Goal: Task Accomplishment & Management: Use online tool/utility

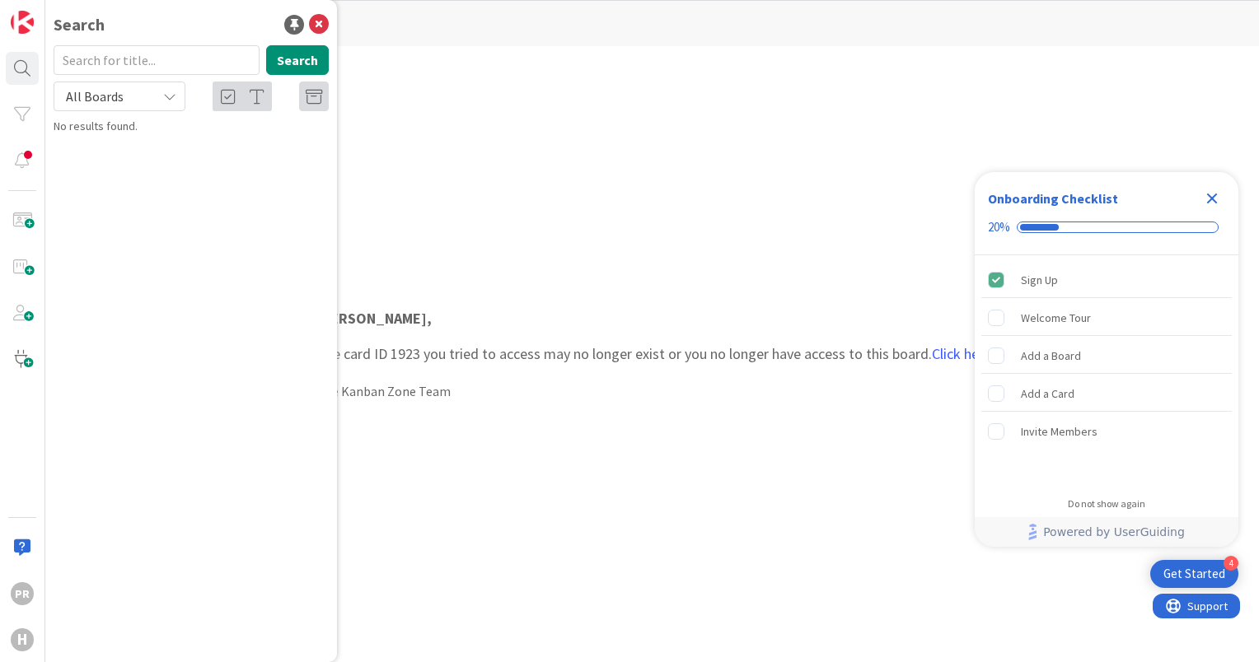
click at [692, 236] on div "[PERSON_NAME] , The card ID 1923 you tried to access may no longer exist or you…" at bounding box center [652, 354] width 984 height 346
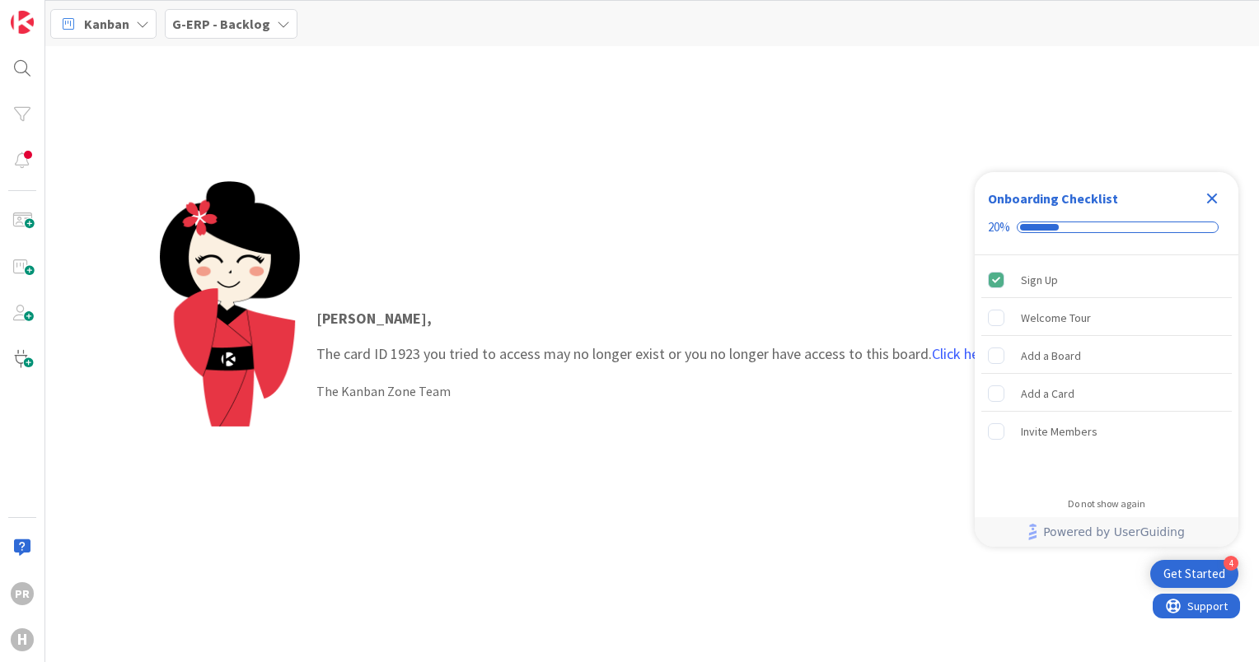
click at [1218, 194] on icon "Close Checklist" at bounding box center [1212, 199] width 20 height 20
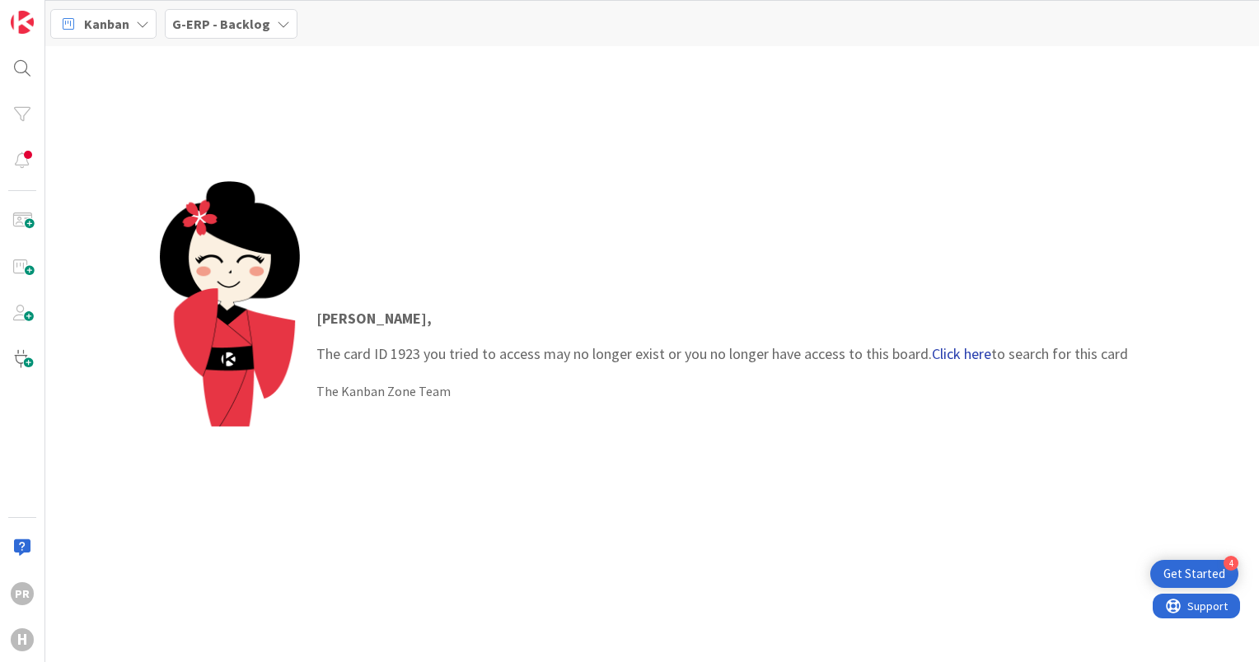
click at [965, 351] on link "Click here" at bounding box center [961, 353] width 59 height 19
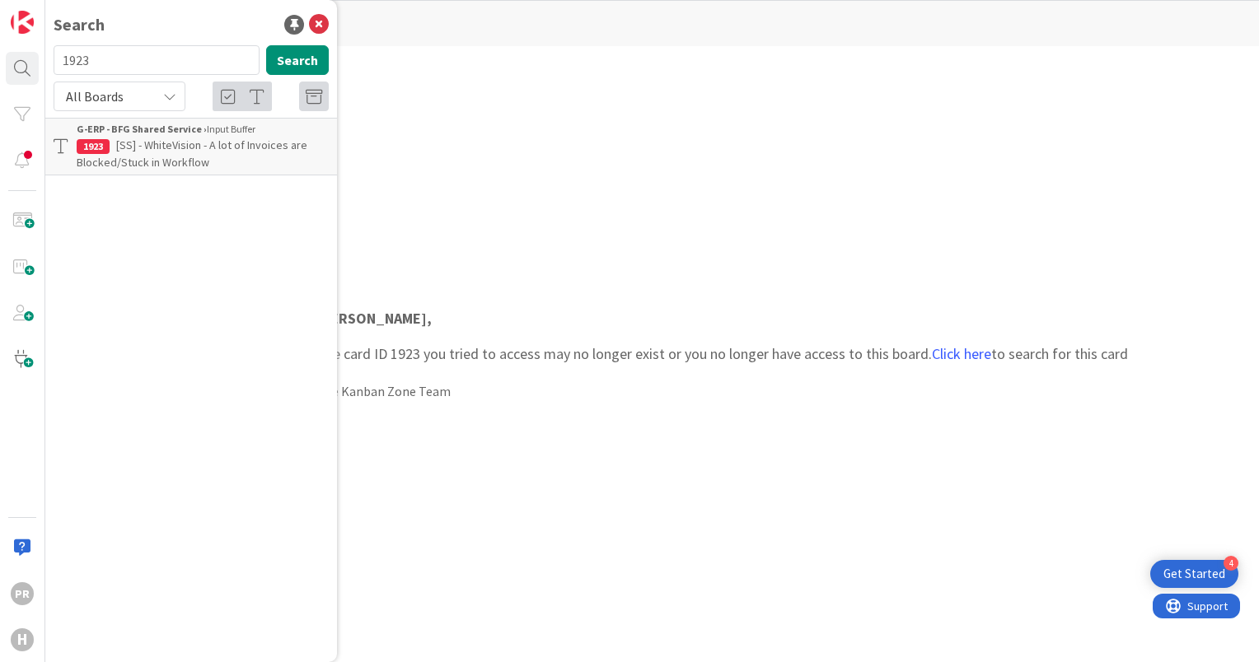
click at [257, 63] on input "1923" at bounding box center [157, 60] width 206 height 30
click at [293, 63] on button "Search" at bounding box center [297, 60] width 63 height 30
click at [199, 149] on span "[SS] - WhiteVision - A lot of Invoices are Blocked/Stuck in Workflow" at bounding box center [192, 154] width 231 height 32
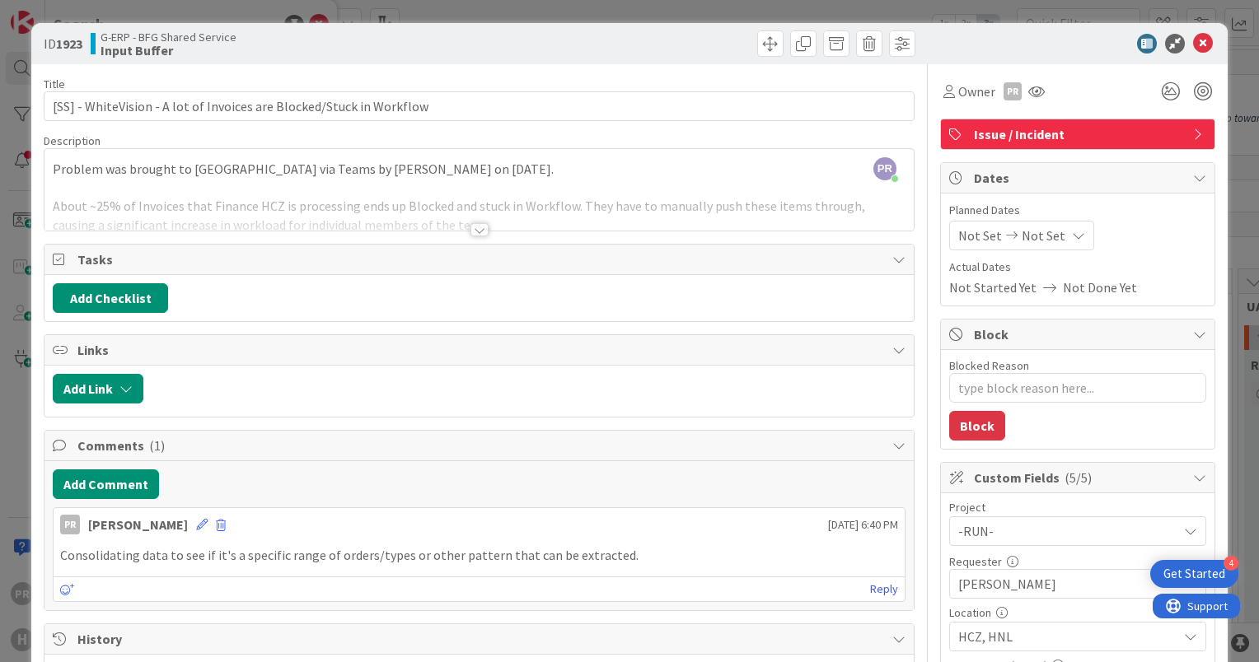
click at [470, 227] on div at bounding box center [479, 229] width 18 height 13
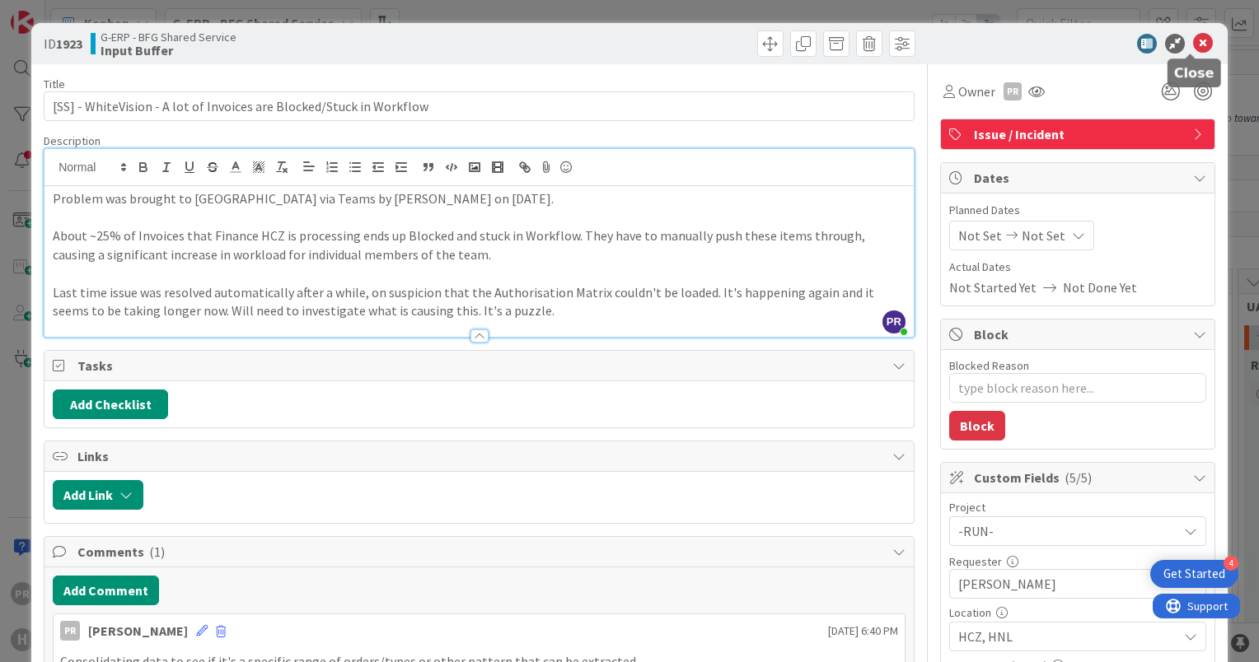
click at [1193, 40] on icon at bounding box center [1203, 44] width 20 height 20
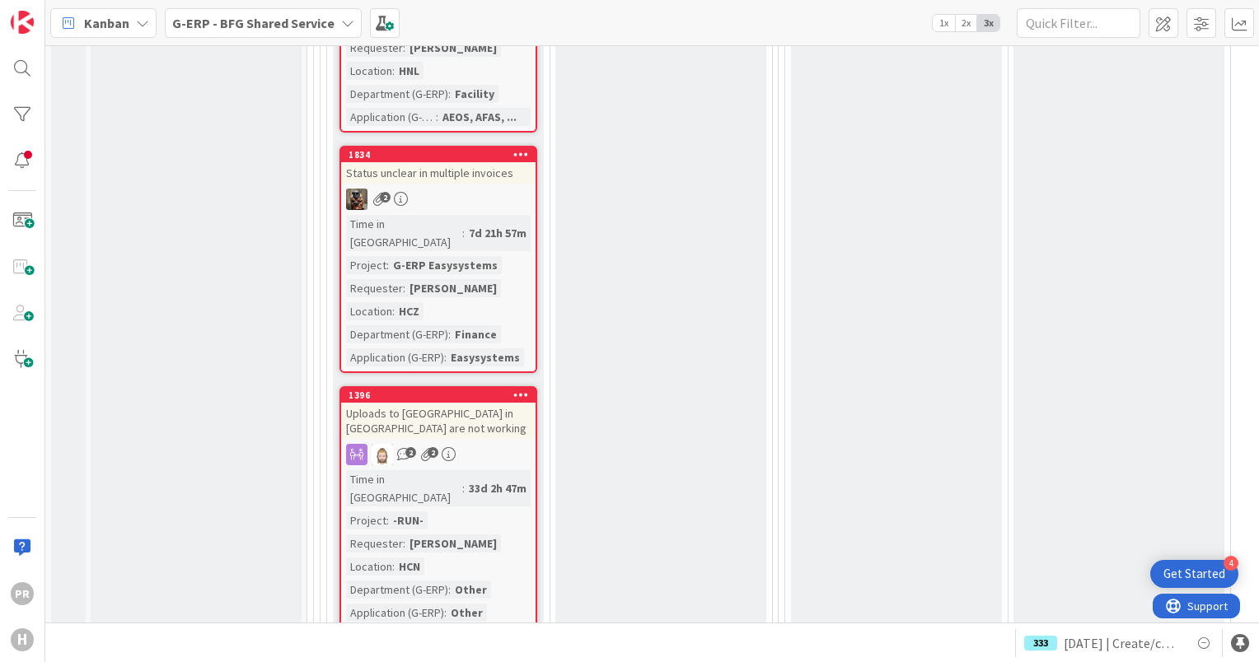
scroll to position [7743, 0]
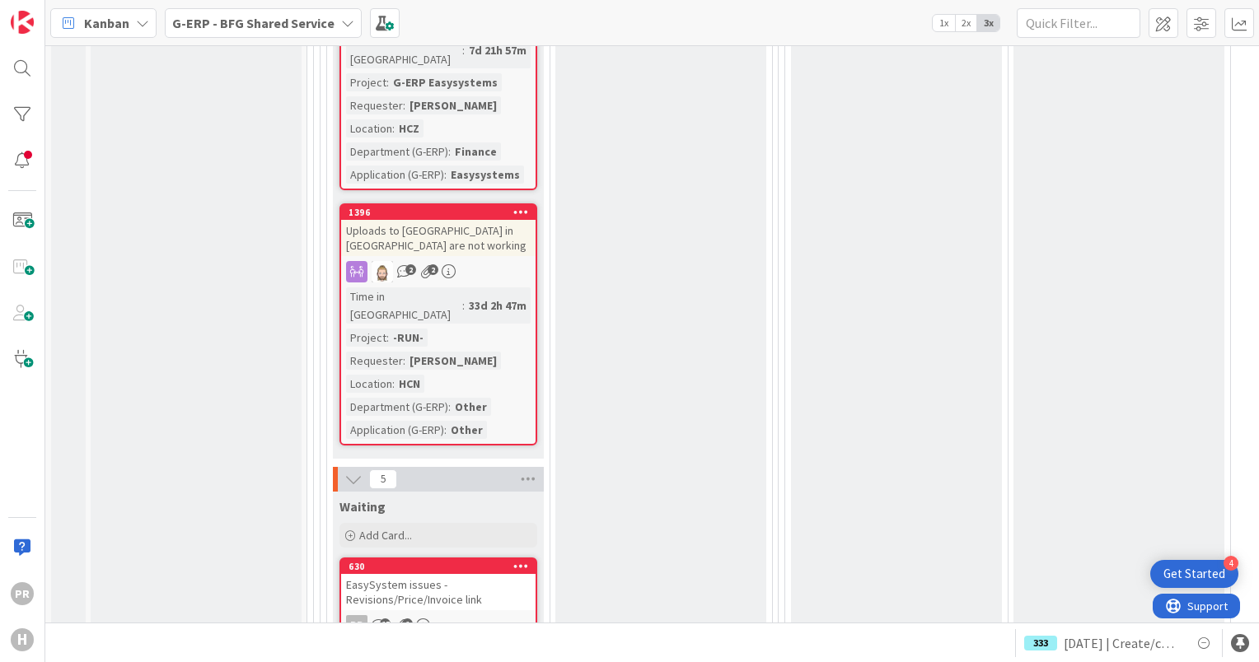
click at [472, 574] on div "EasySystem issues - Revisions/Price/Invoice link" at bounding box center [438, 592] width 194 height 36
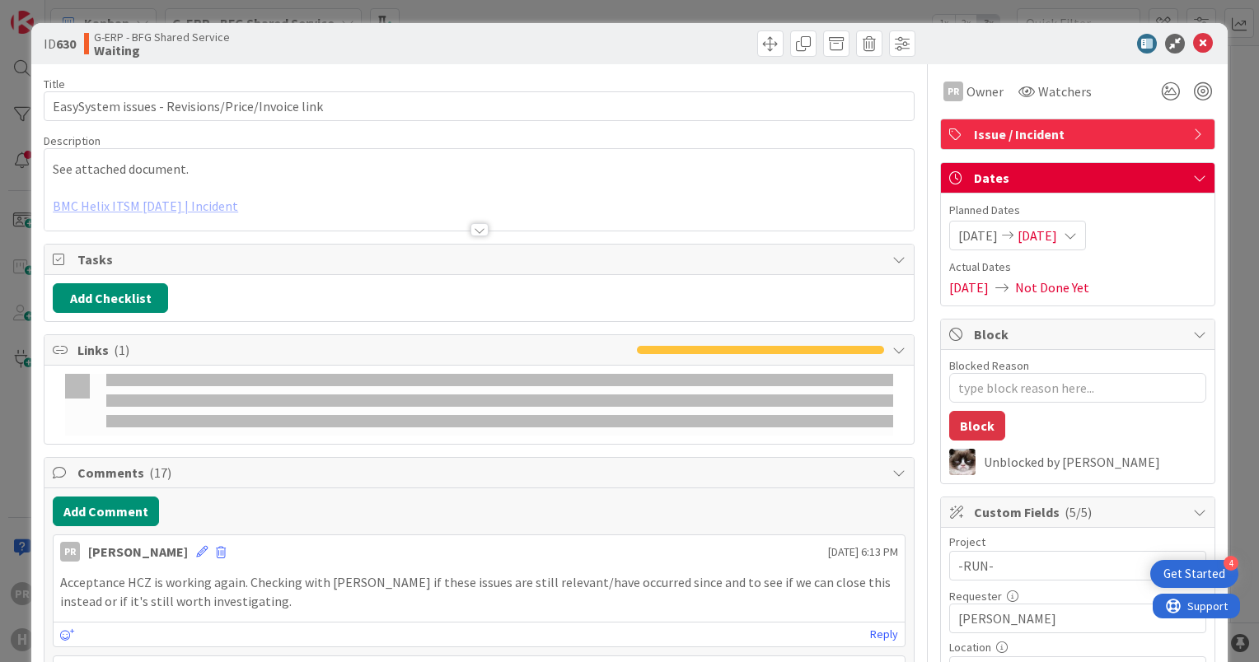
type textarea "x"
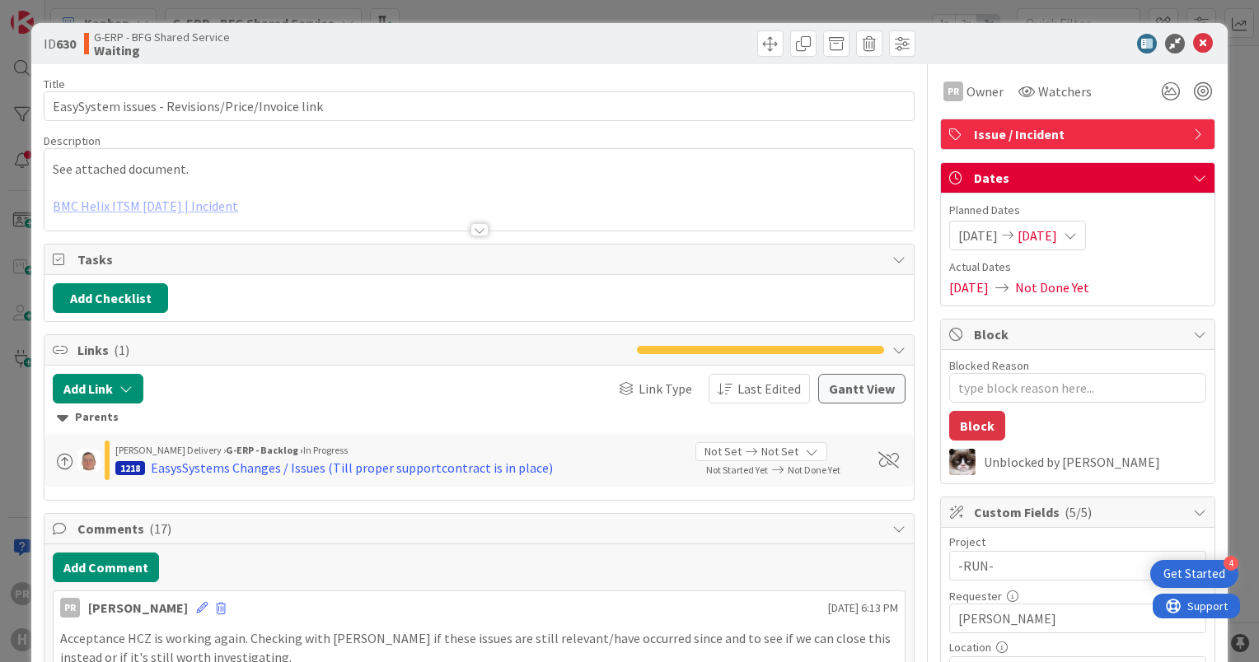
scroll to position [247, 0]
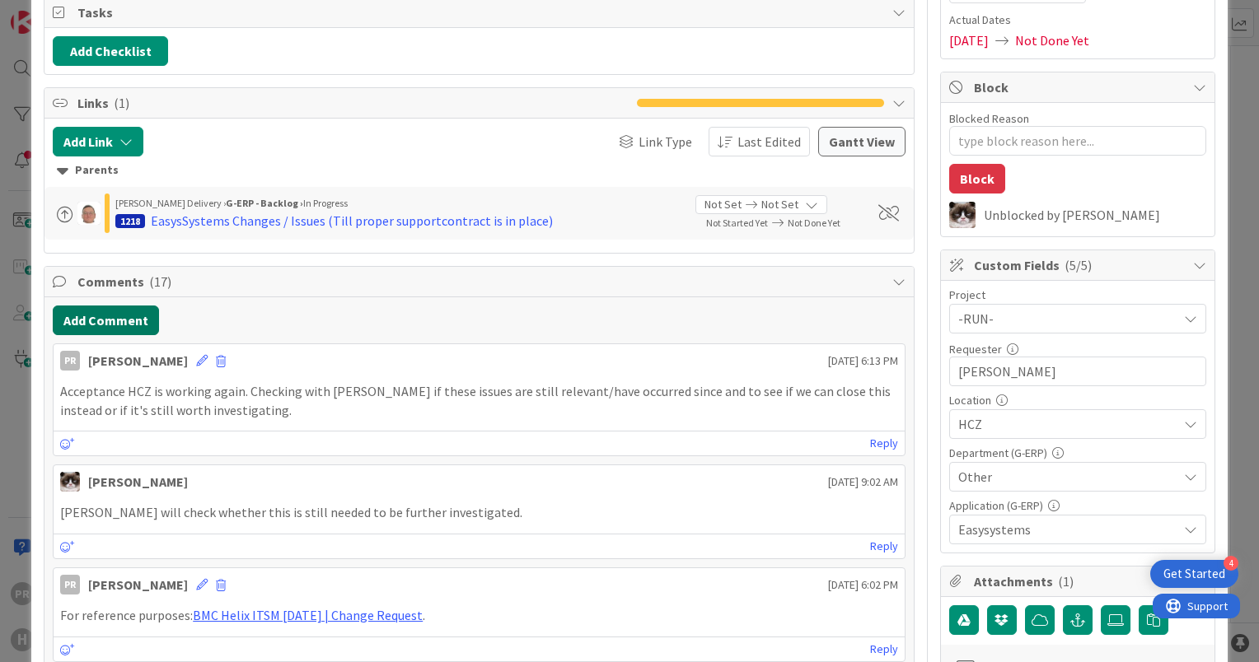
click at [131, 319] on button "Add Comment" at bounding box center [106, 321] width 106 height 30
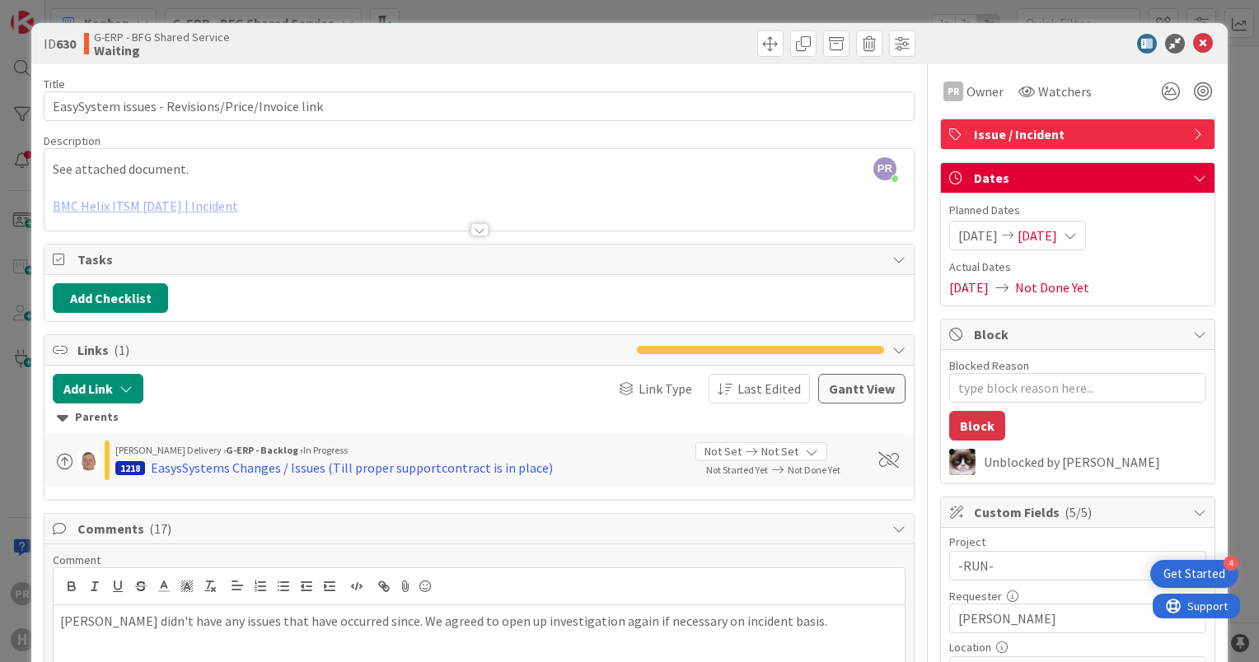
scroll to position [165, 0]
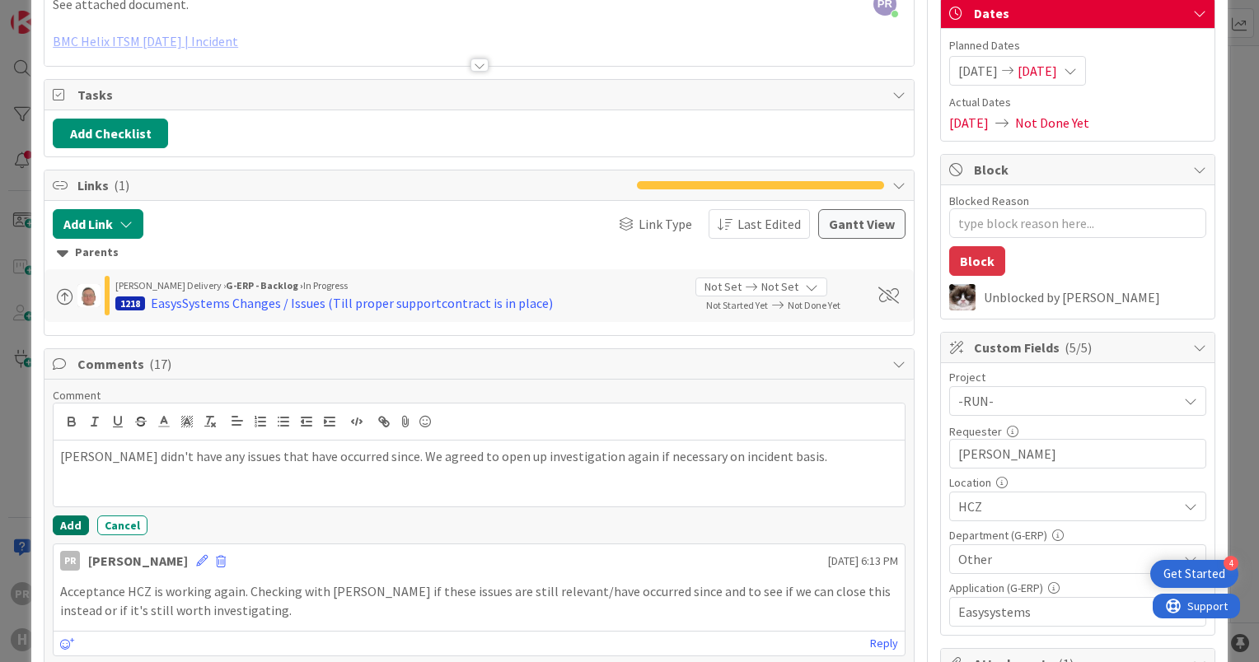
click at [69, 516] on button "Add" at bounding box center [71, 526] width 36 height 20
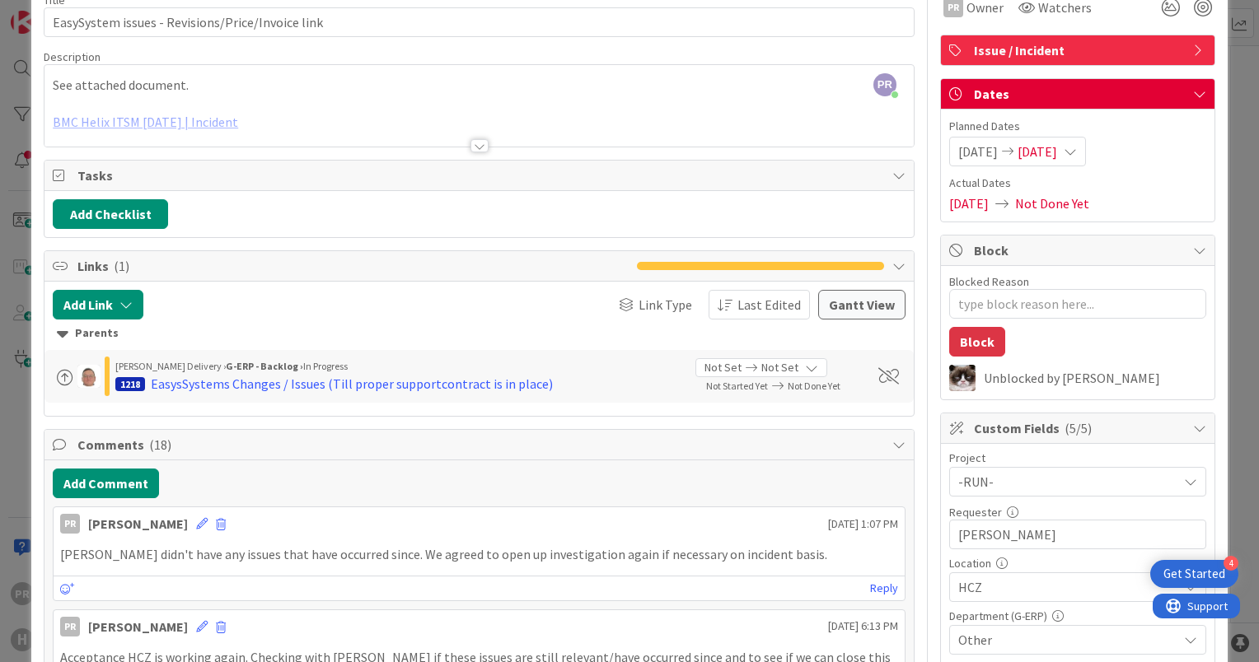
scroll to position [0, 0]
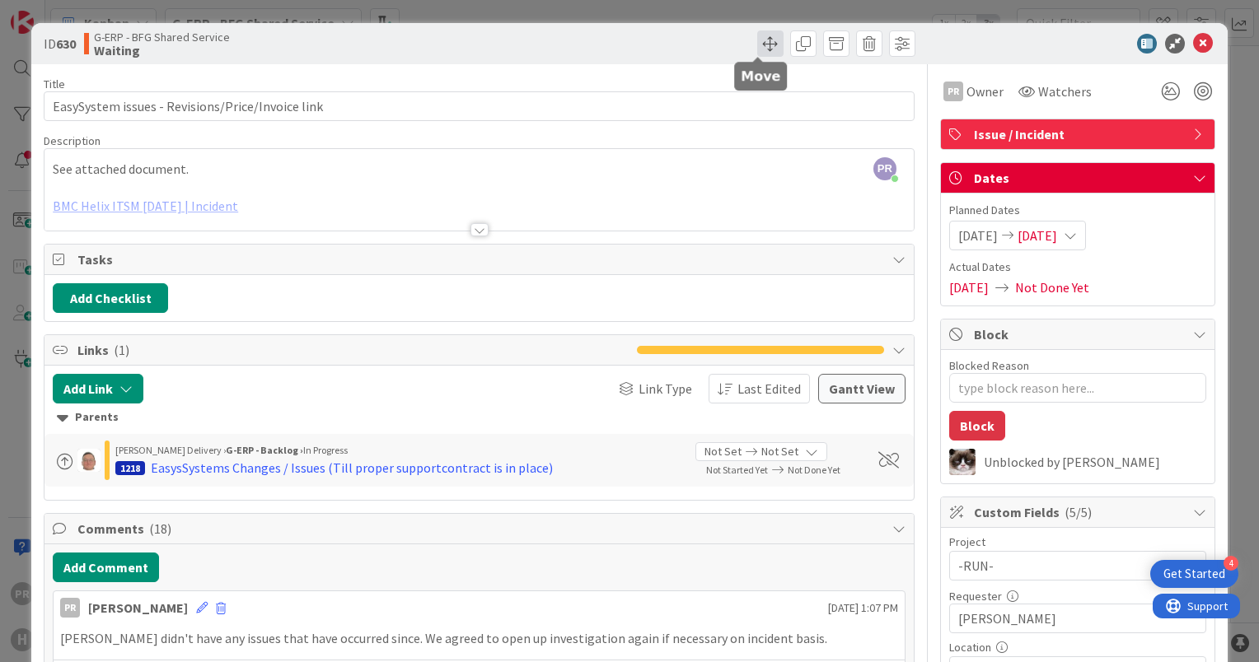
click at [757, 49] on span at bounding box center [770, 43] width 26 height 26
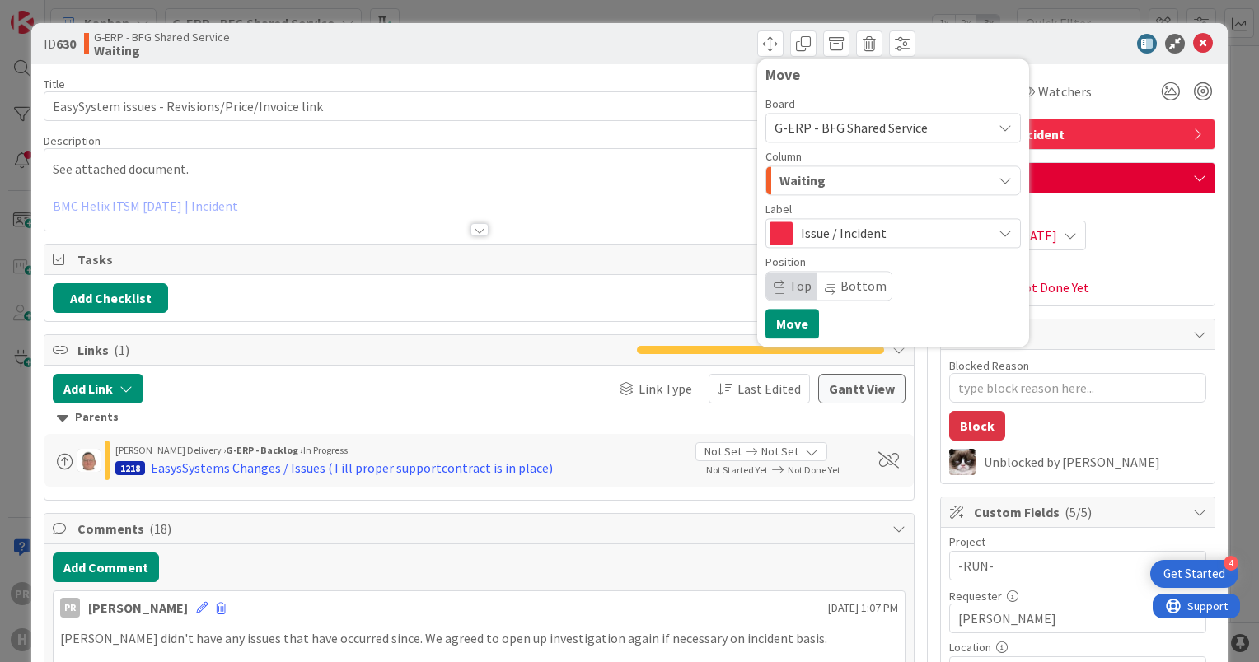
click at [807, 184] on span "Waiting" at bounding box center [802, 180] width 46 height 21
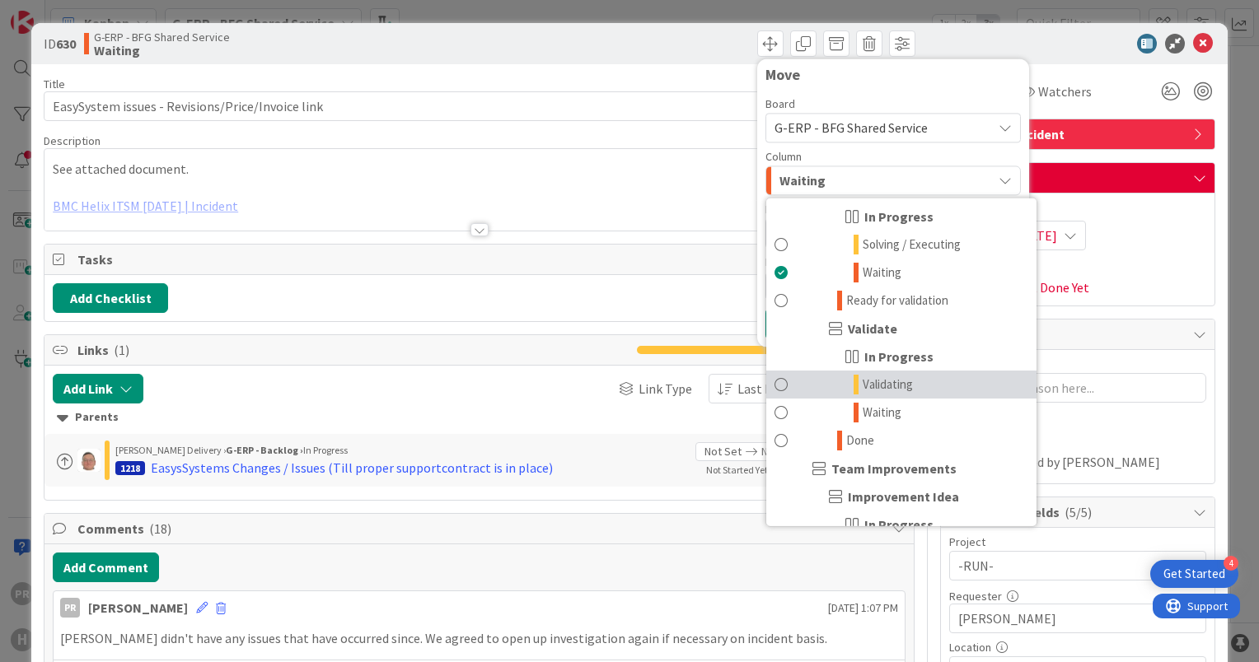
scroll to position [1400, 0]
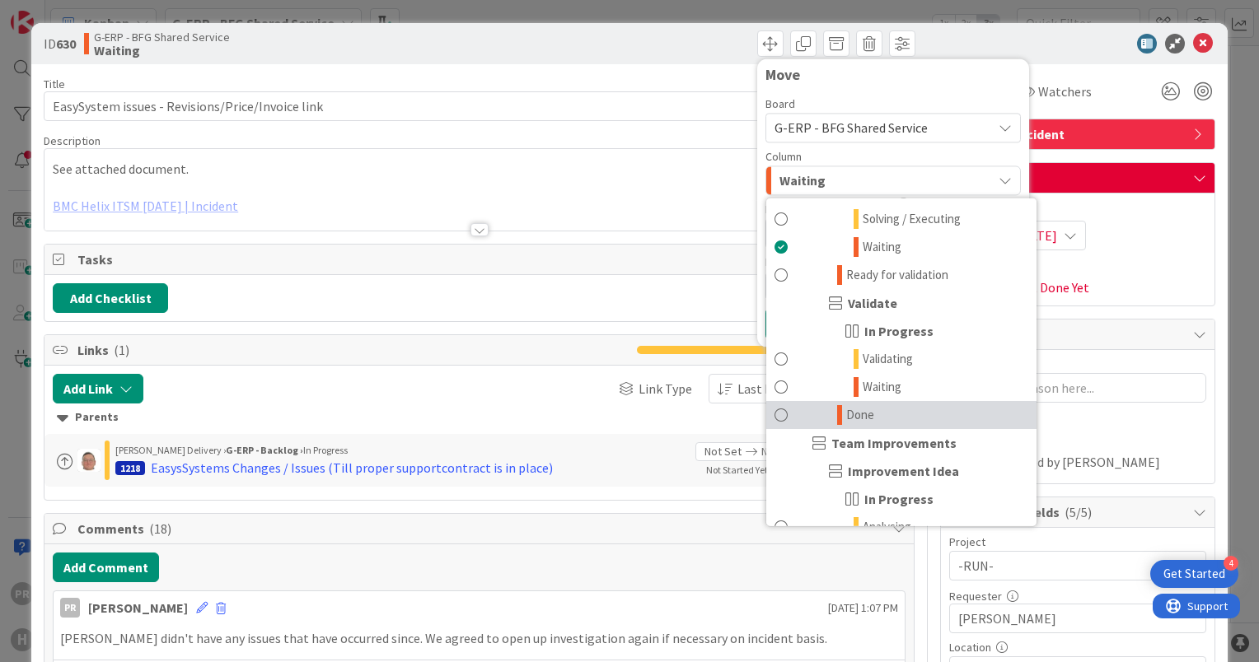
click at [871, 405] on link "Done" at bounding box center [901, 415] width 270 height 28
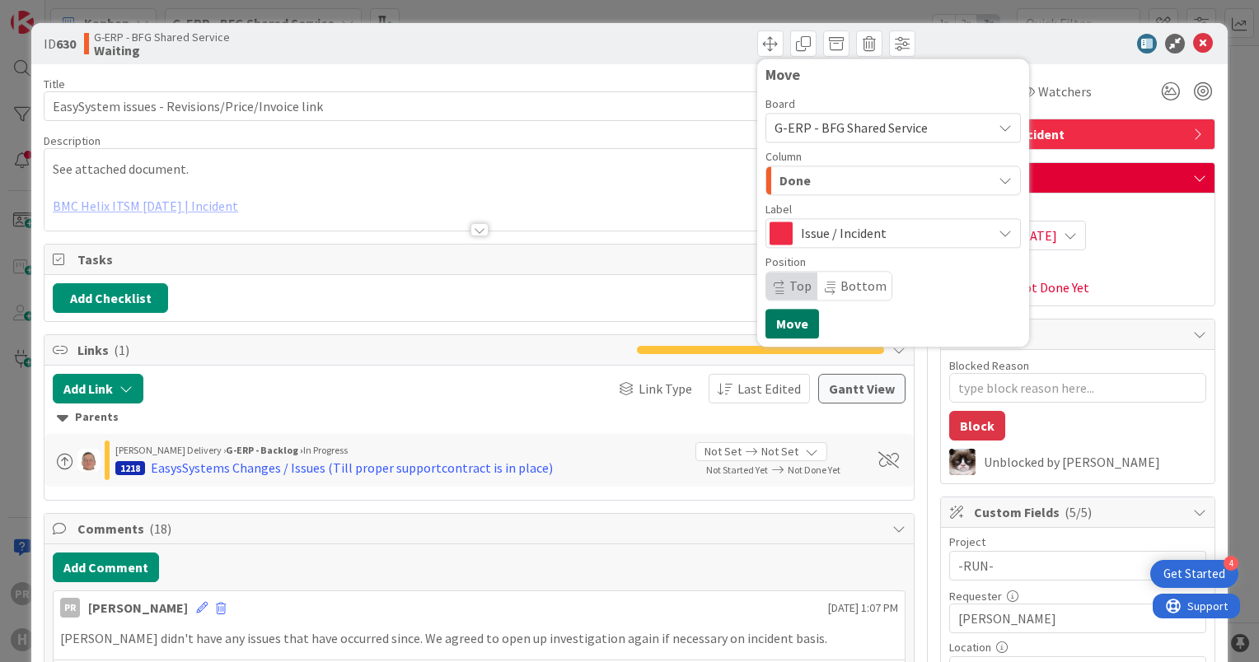
click at [789, 321] on button "Move" at bounding box center [792, 324] width 54 height 30
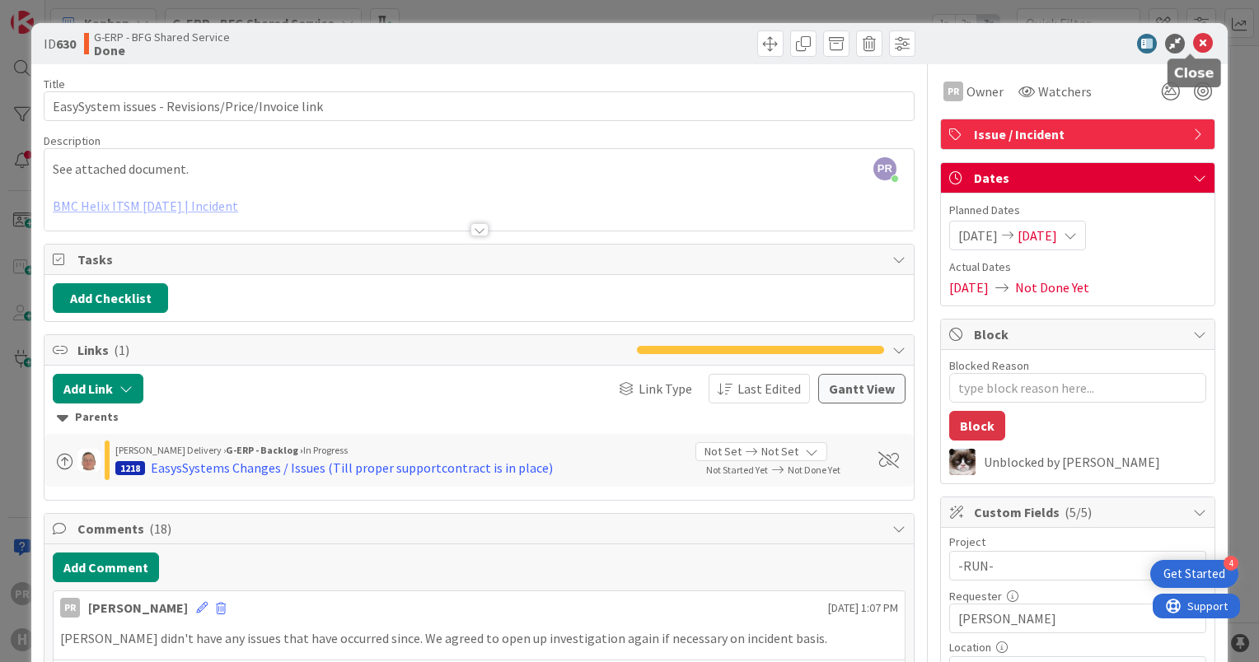
click at [1195, 45] on icon at bounding box center [1203, 44] width 20 height 20
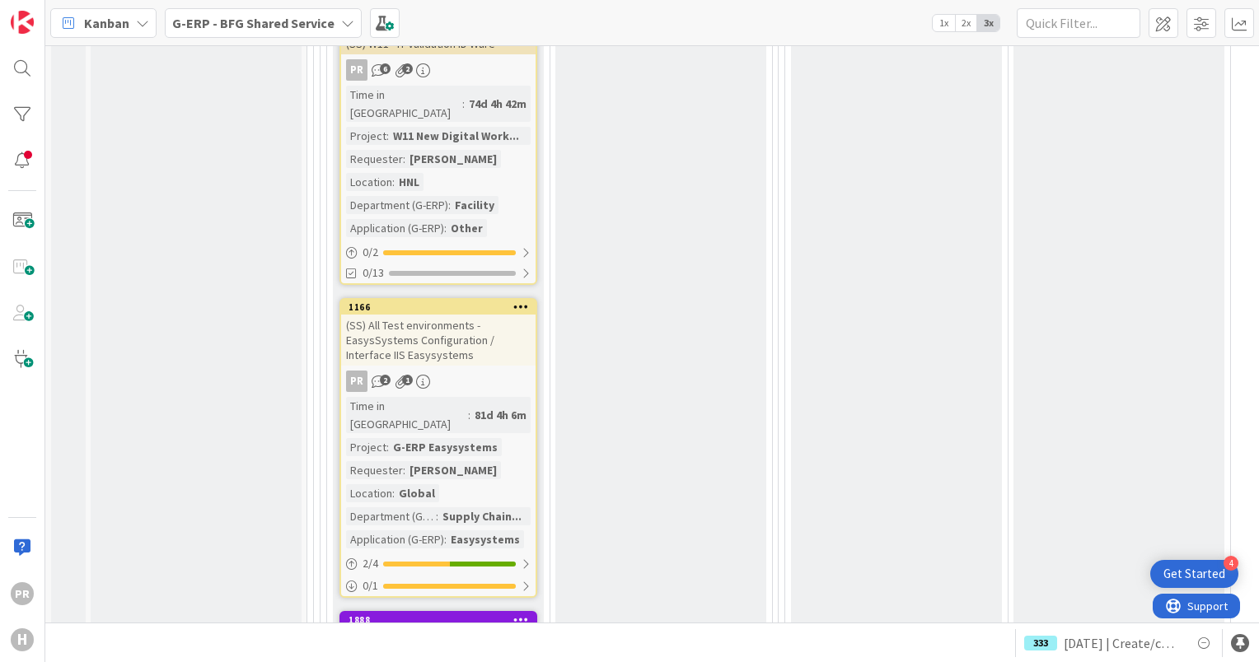
scroll to position [5938, 0]
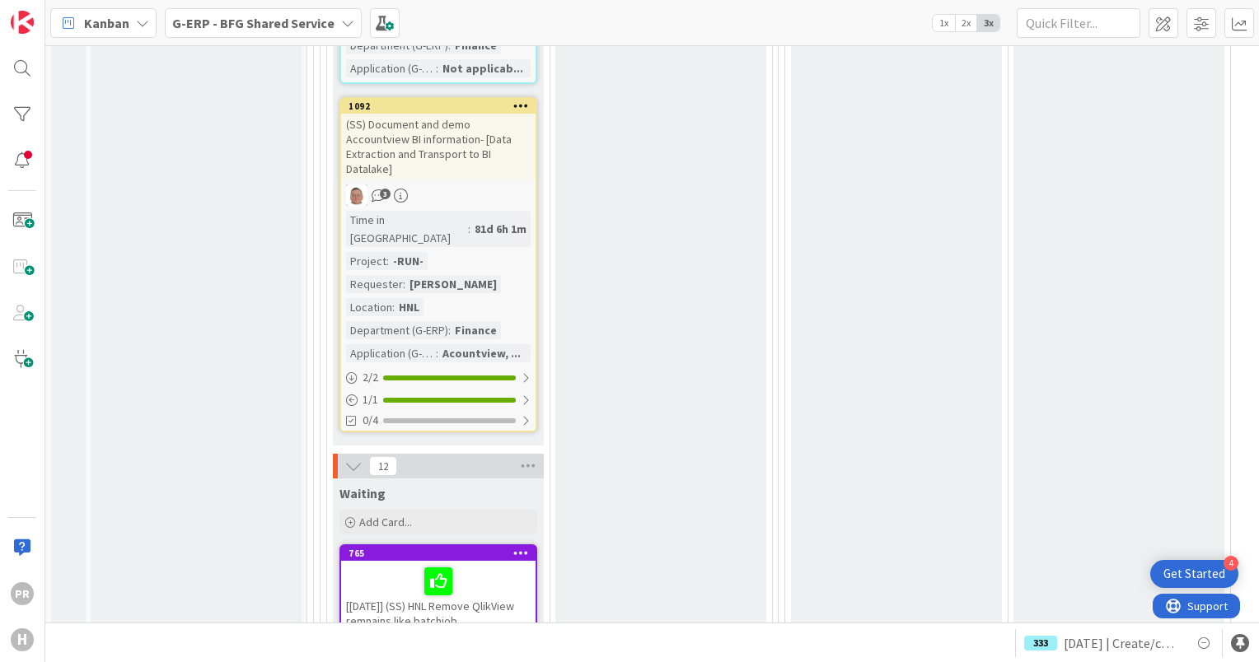
scroll to position [2725, 0]
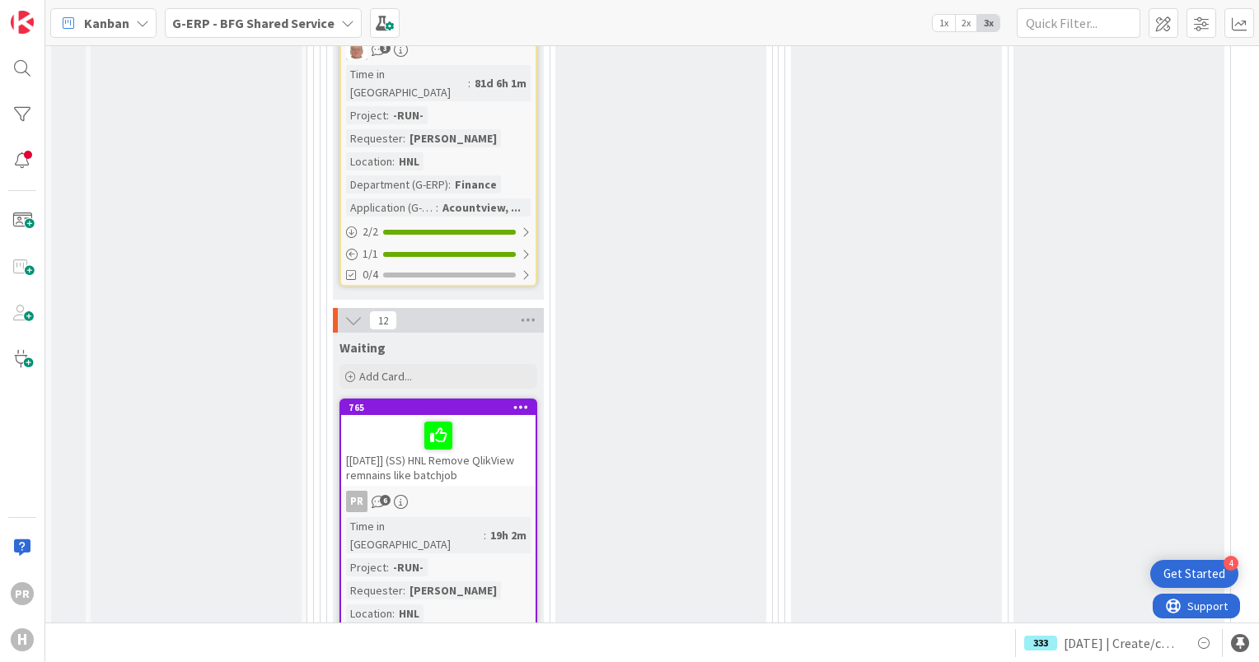
click at [439, 415] on div "[18-09-25] (SS) HNL Remove QlikView remnains like batchjob" at bounding box center [438, 450] width 194 height 71
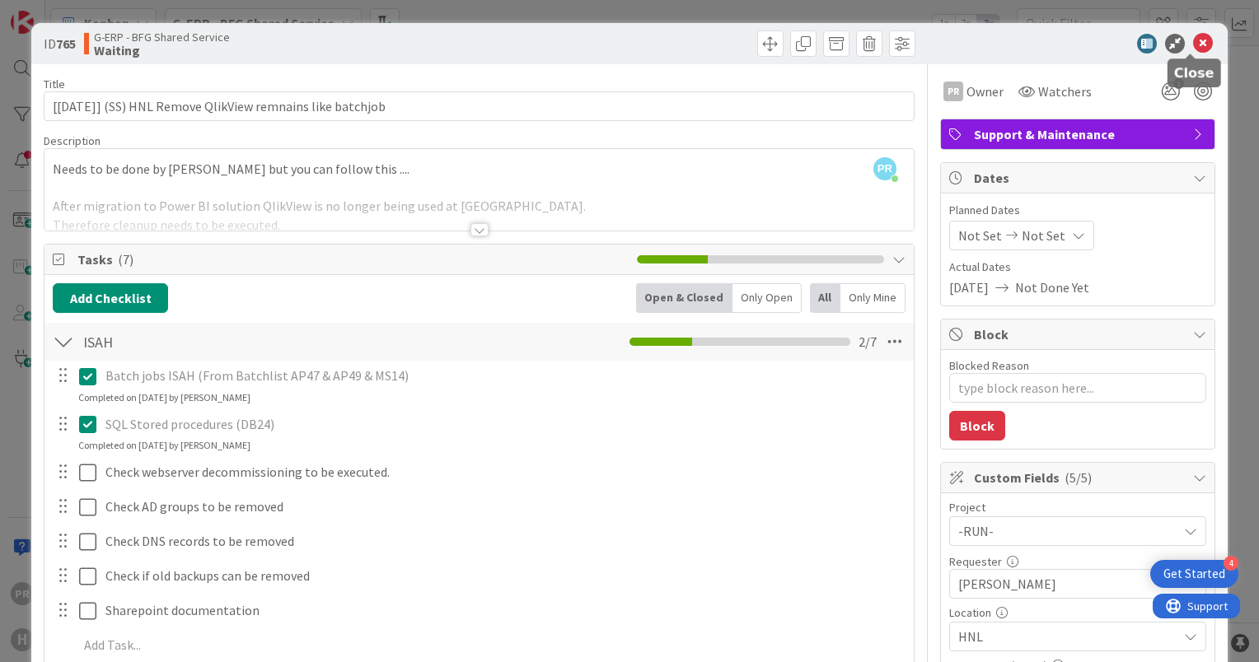
drag, startPoint x: 1189, startPoint y: 47, endPoint x: 907, endPoint y: 141, distance: 297.0
click at [1193, 47] on icon at bounding box center [1203, 44] width 20 height 20
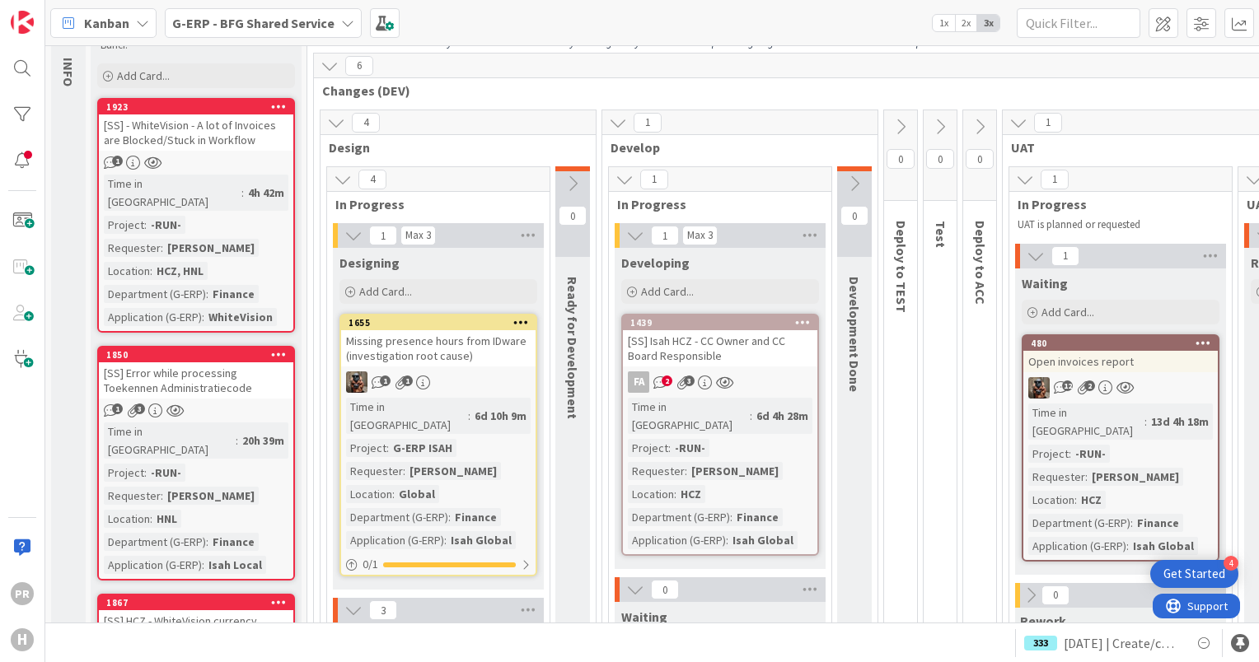
scroll to position [89, 0]
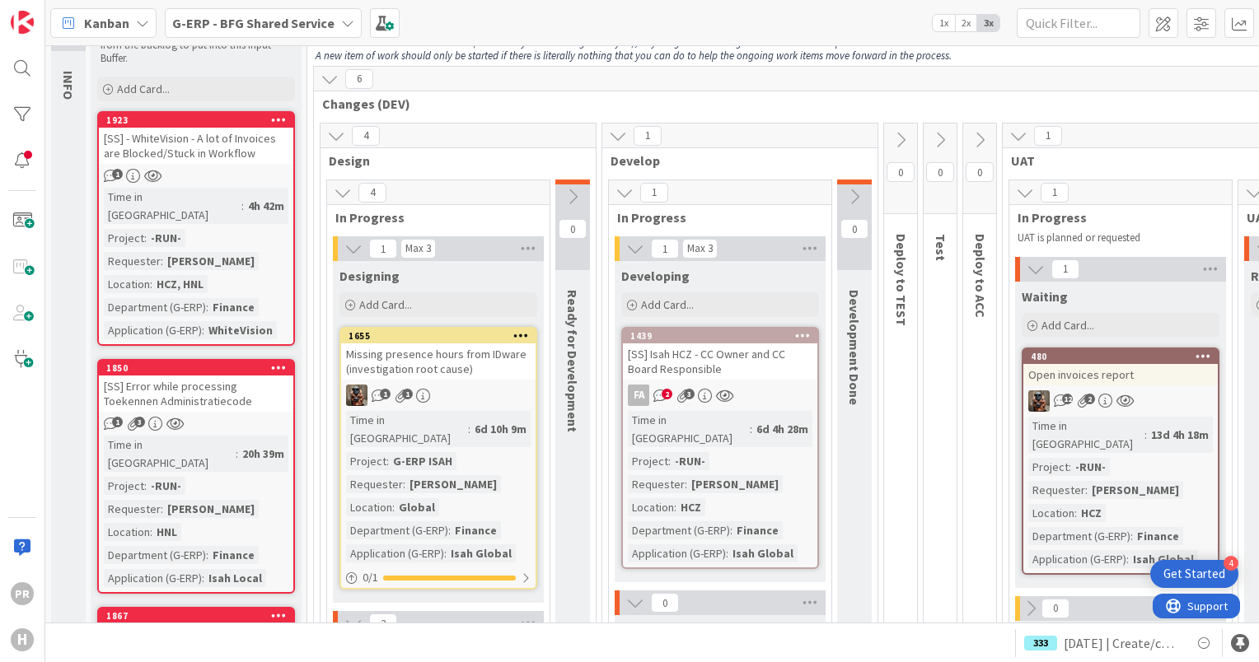
click at [217, 144] on div "[SS] - WhiteVision - A lot of Invoices are Blocked/Stuck in Workflow" at bounding box center [196, 146] width 194 height 36
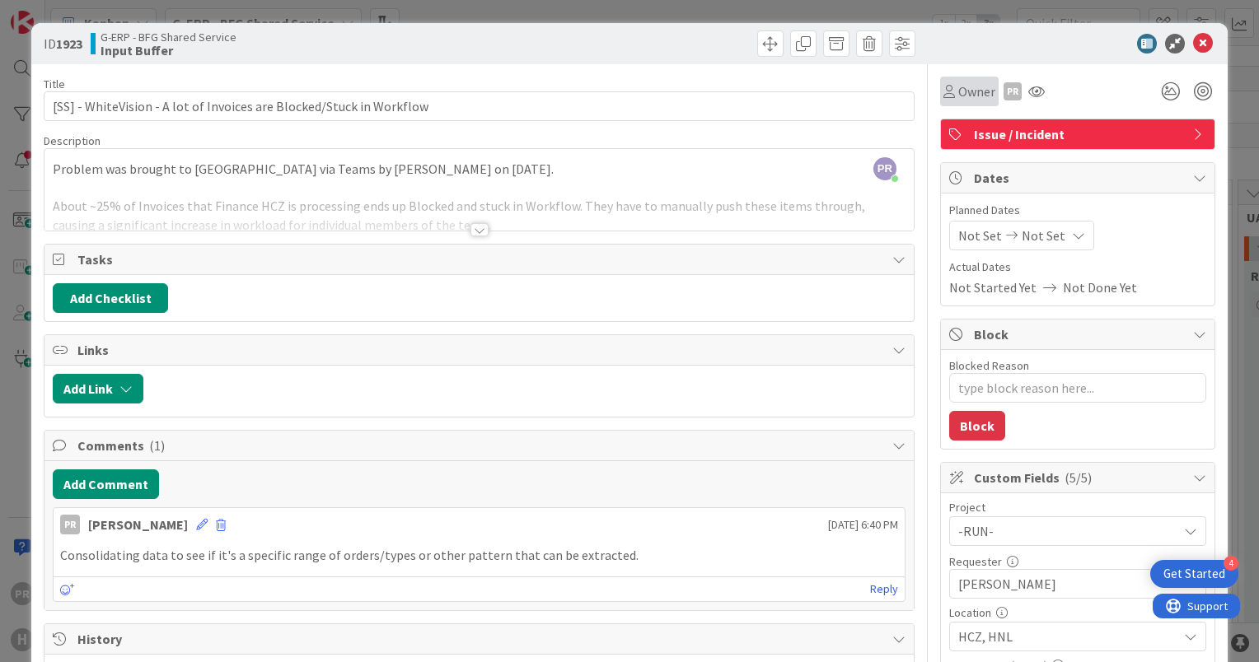
click at [942, 102] on div "Owner" at bounding box center [969, 92] width 58 height 30
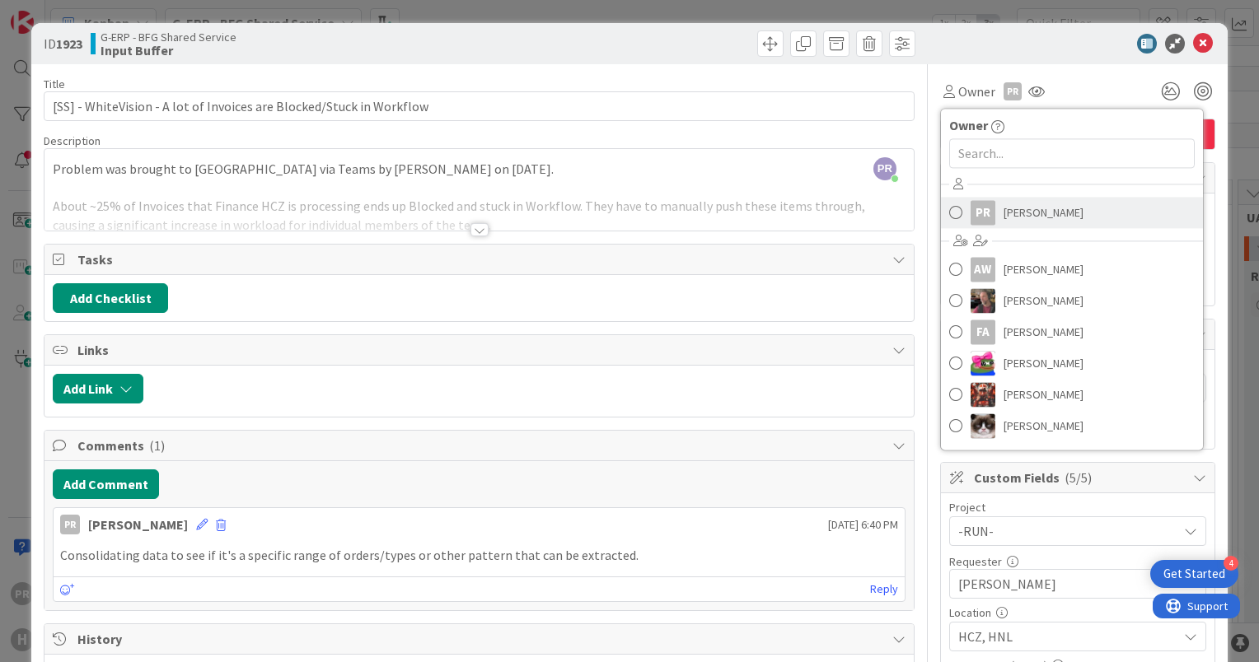
click at [970, 217] on div "PR" at bounding box center [982, 212] width 25 height 25
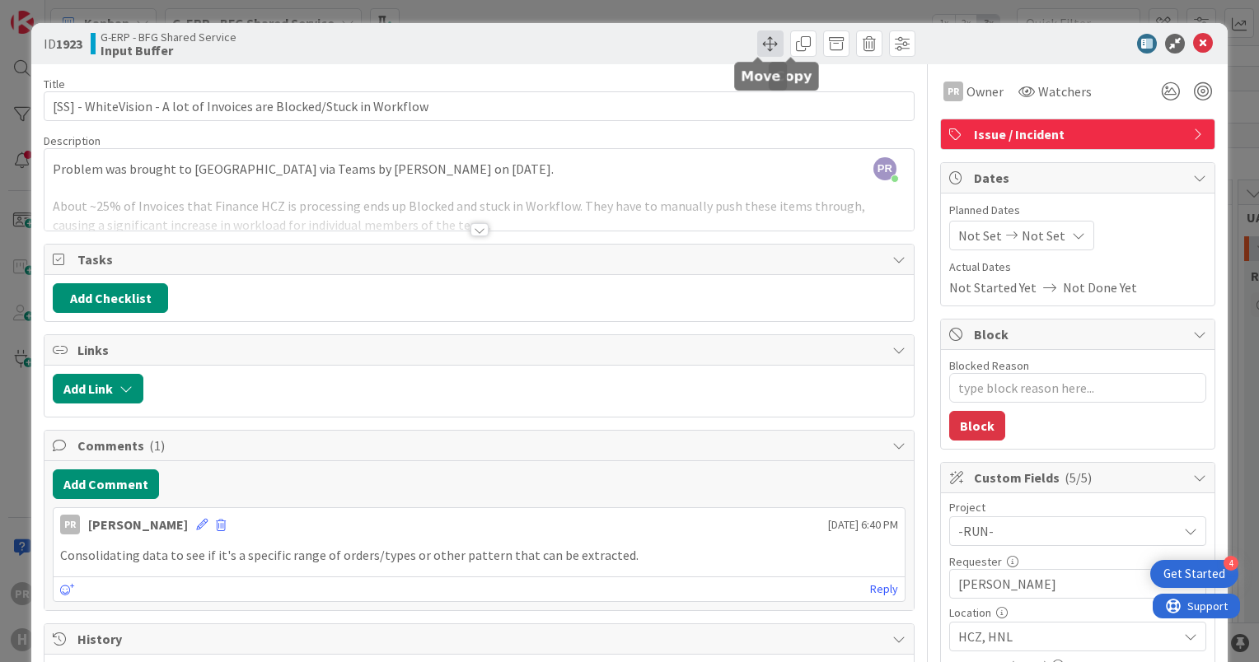
click at [760, 49] on span at bounding box center [770, 43] width 26 height 26
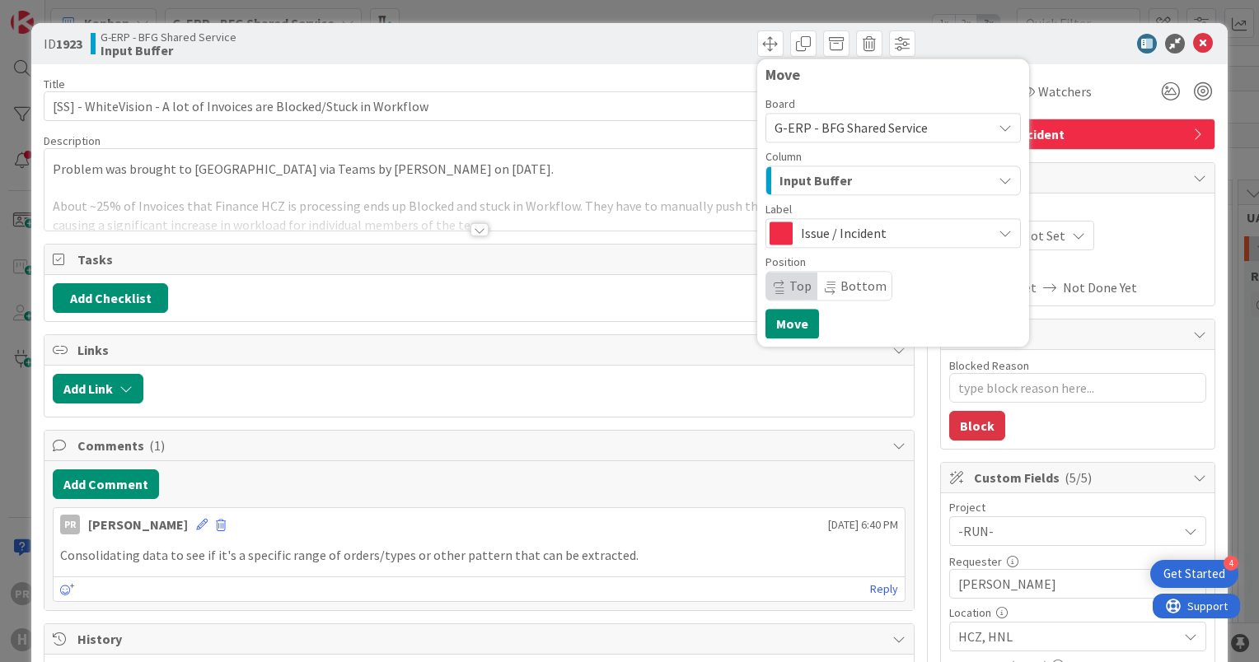
click at [857, 233] on span "Issue / Incident" at bounding box center [892, 233] width 183 height 23
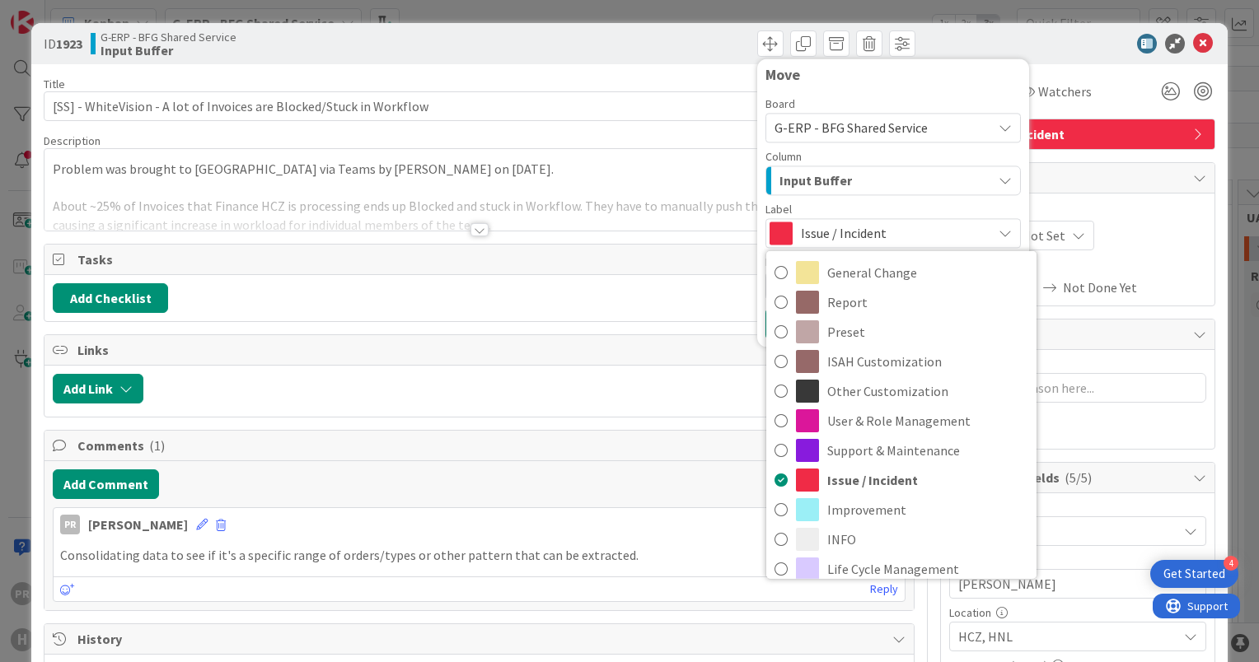
click at [837, 172] on span "Input Buffer" at bounding box center [815, 180] width 72 height 21
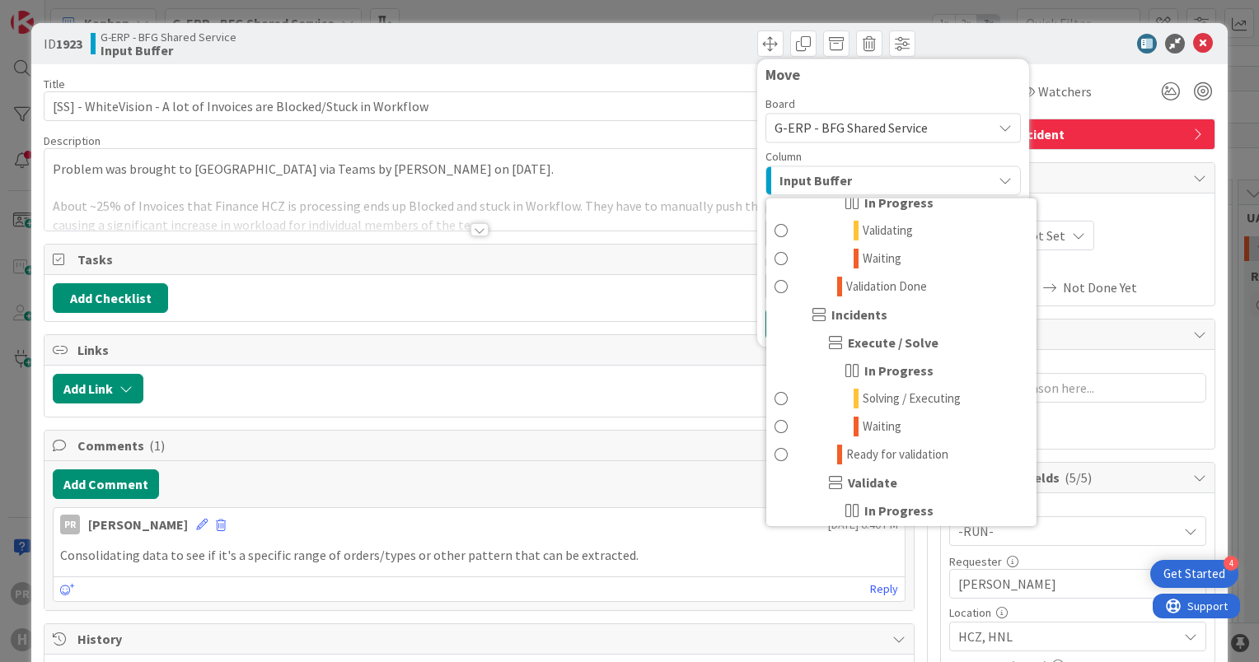
scroll to position [1236, 0]
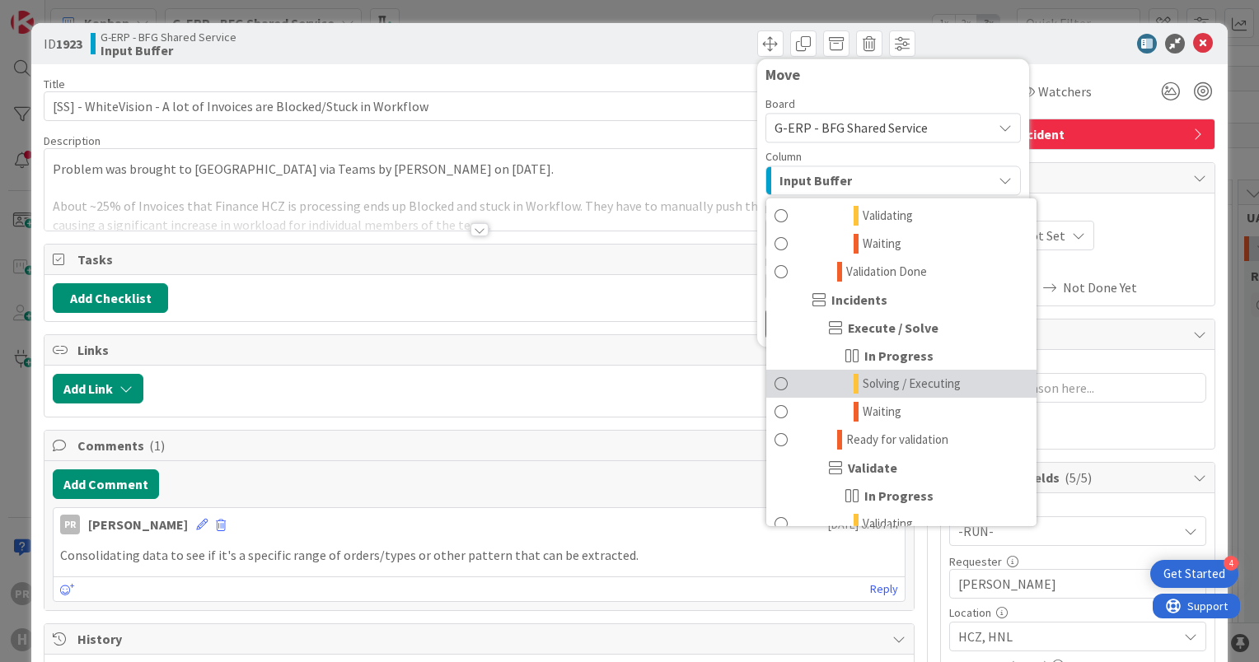
click at [890, 379] on span "Solving / Executing" at bounding box center [911, 384] width 98 height 20
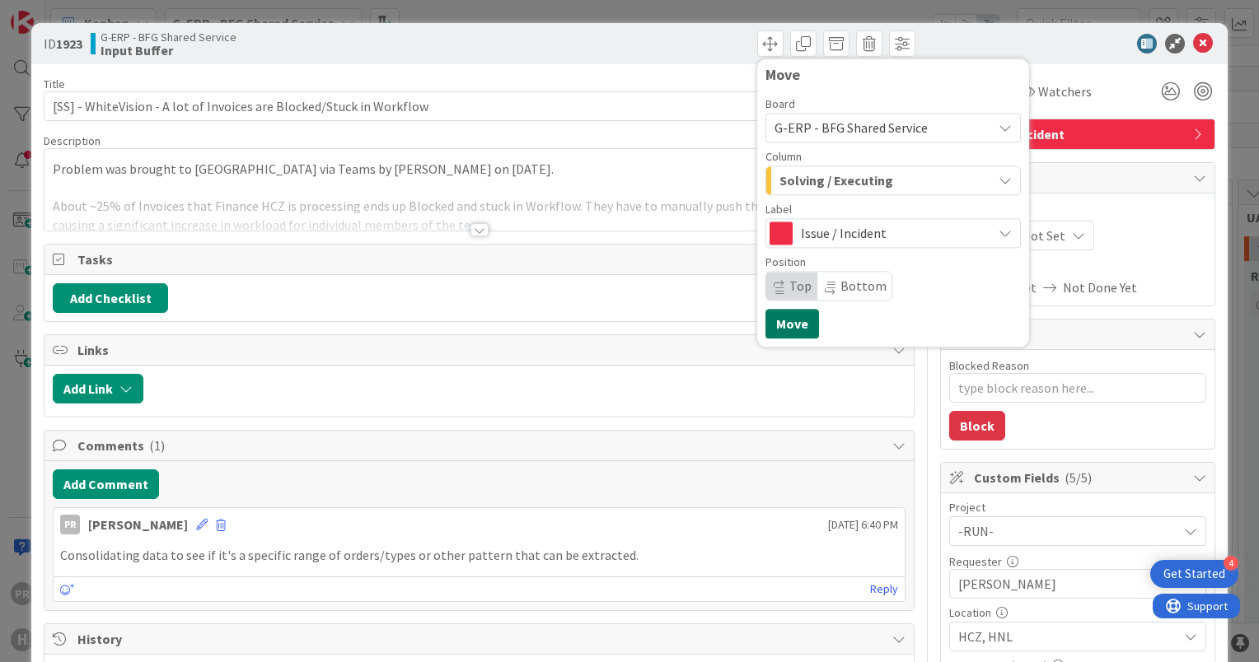
click at [787, 322] on button "Move" at bounding box center [792, 324] width 54 height 30
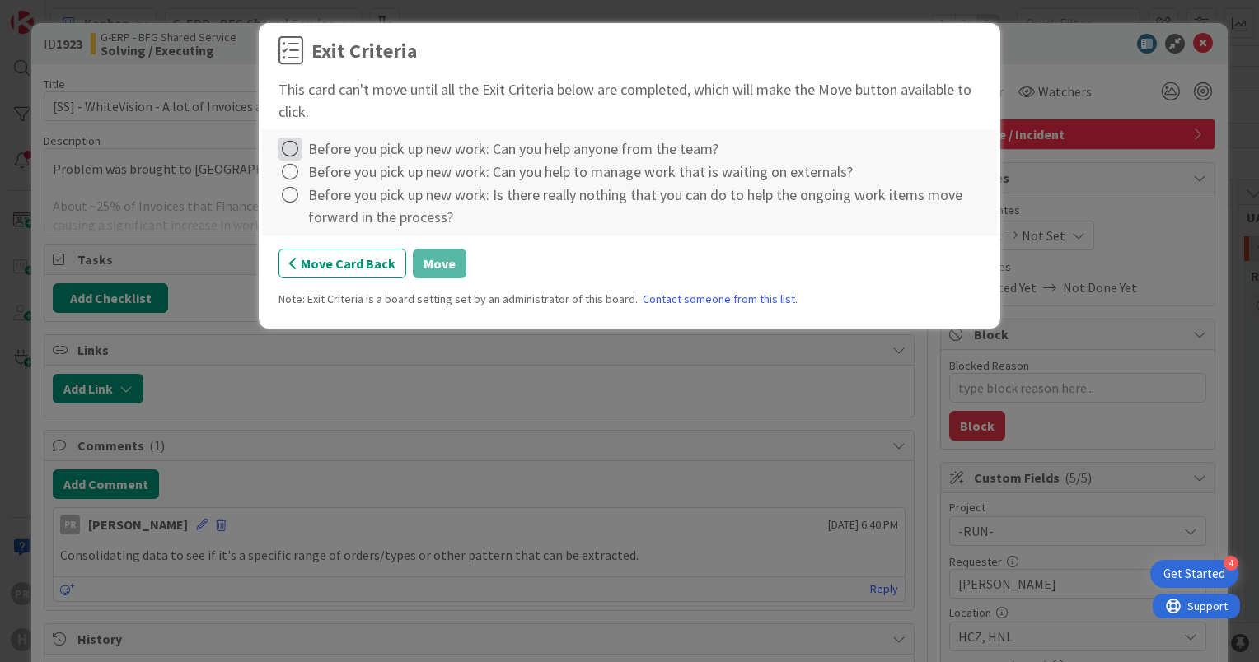
click at [287, 147] on icon at bounding box center [289, 149] width 23 height 23
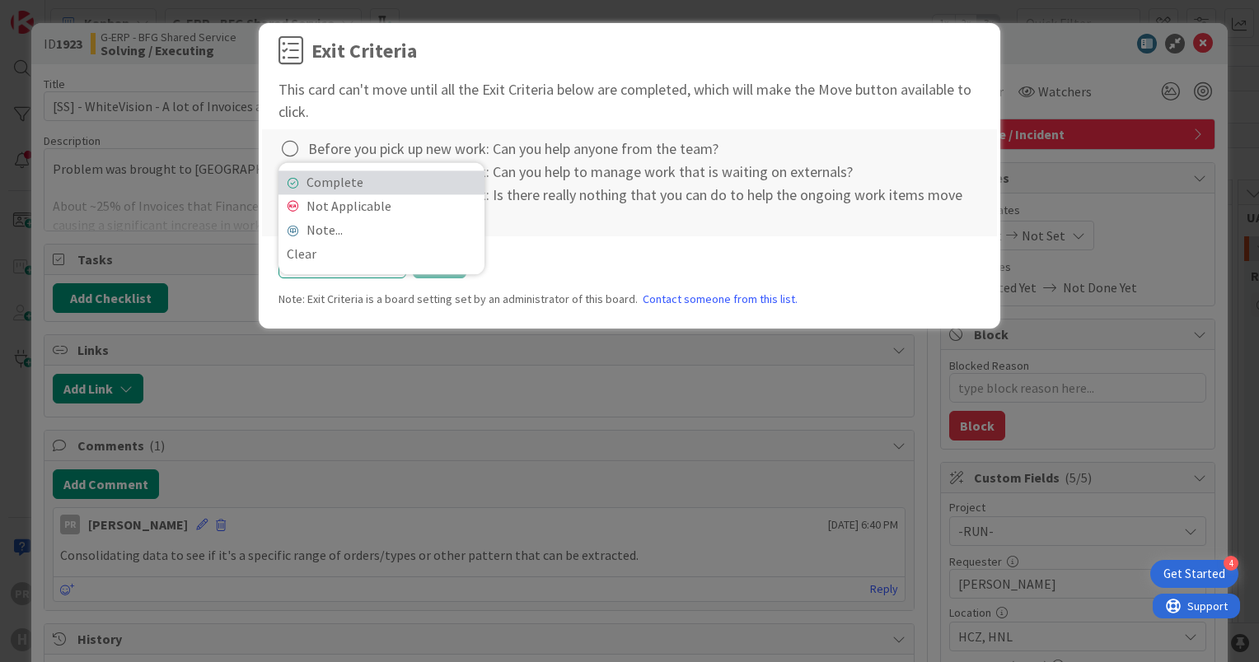
click at [322, 187] on link "Complete" at bounding box center [381, 183] width 206 height 24
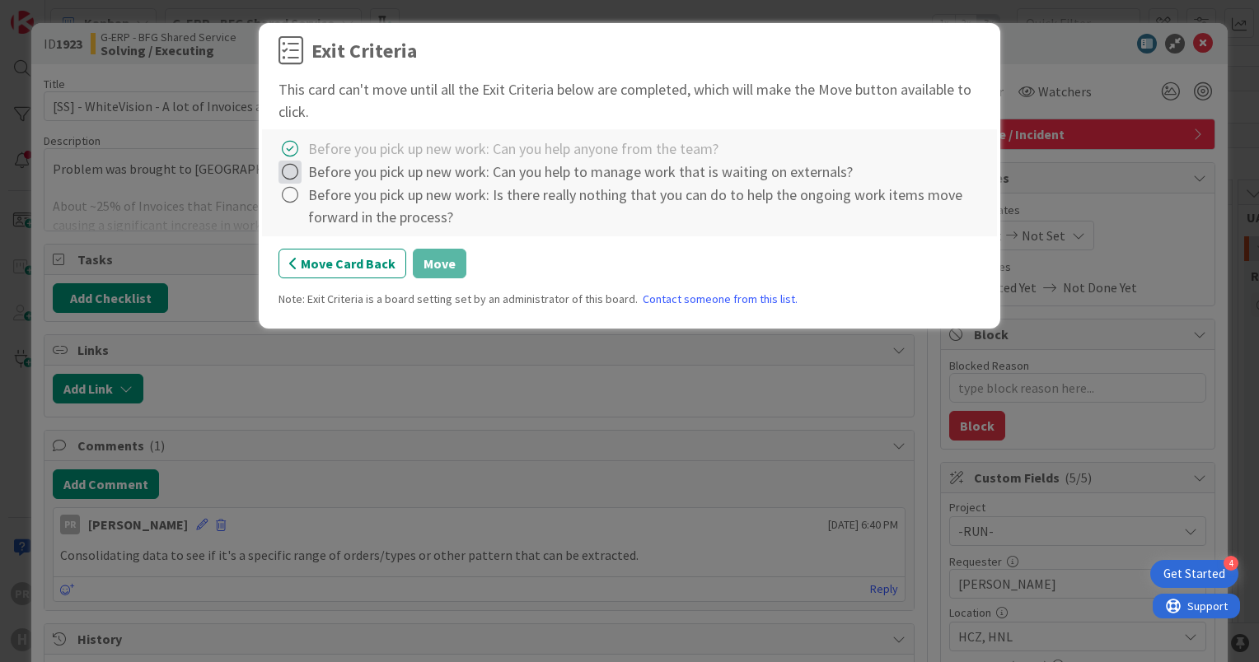
click at [290, 171] on icon at bounding box center [289, 172] width 23 height 23
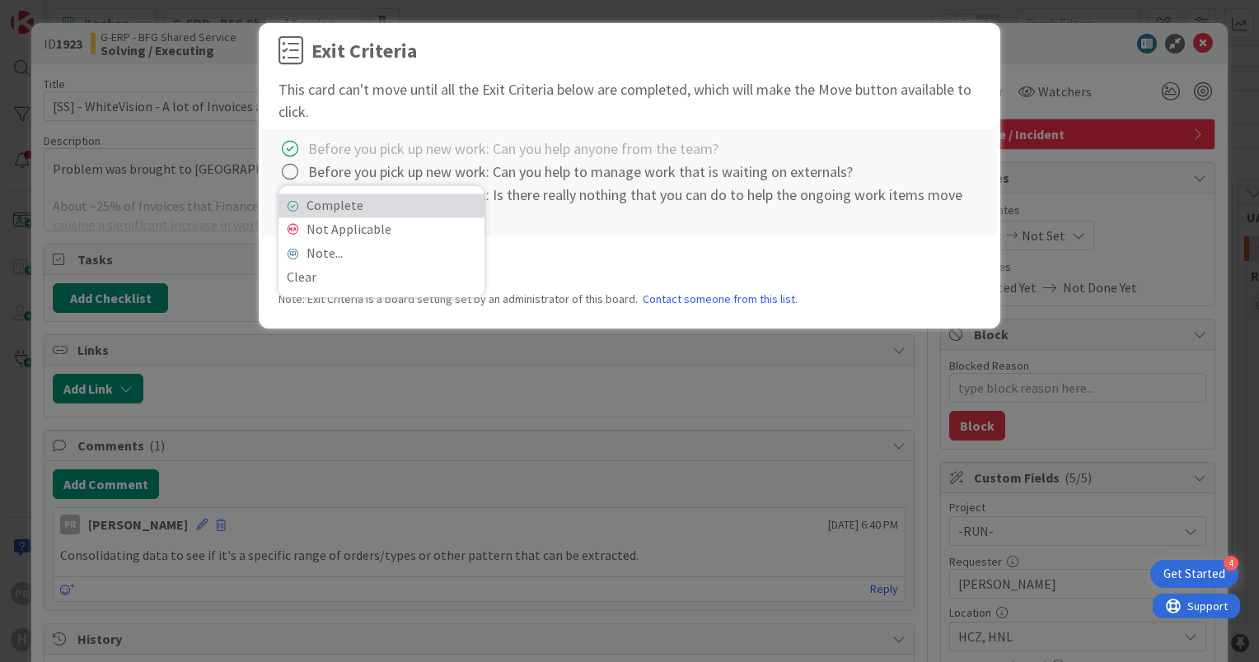
click at [315, 201] on link "Complete" at bounding box center [381, 206] width 206 height 24
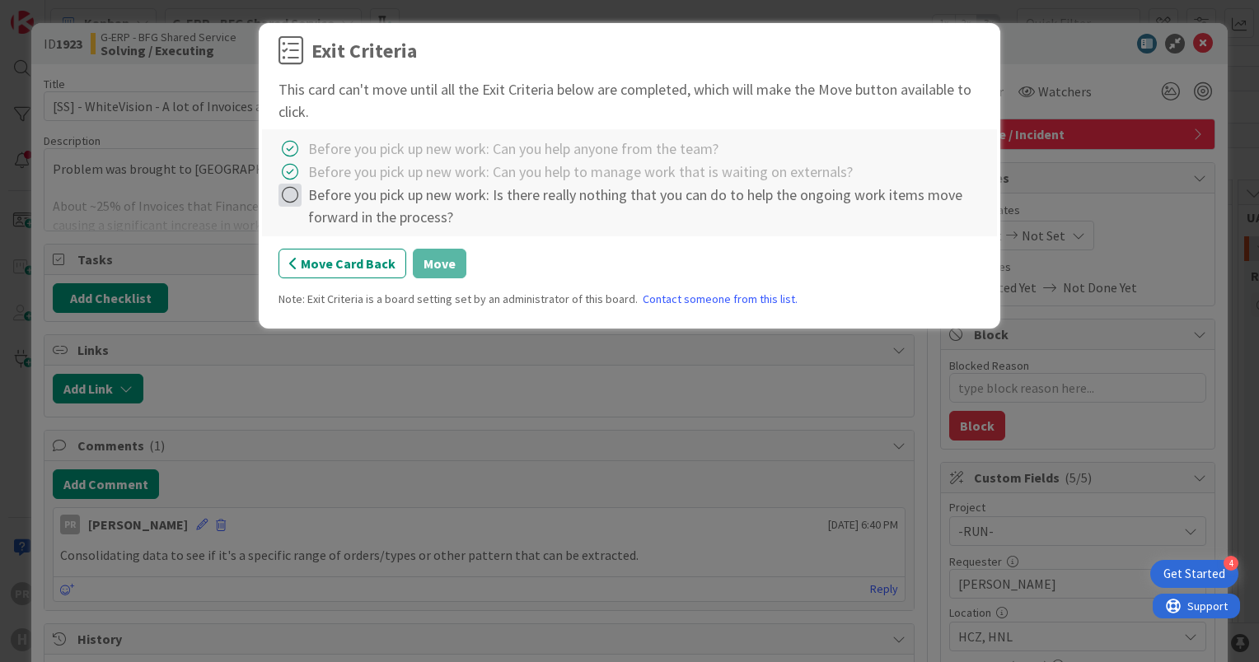
click at [296, 191] on icon at bounding box center [289, 195] width 23 height 23
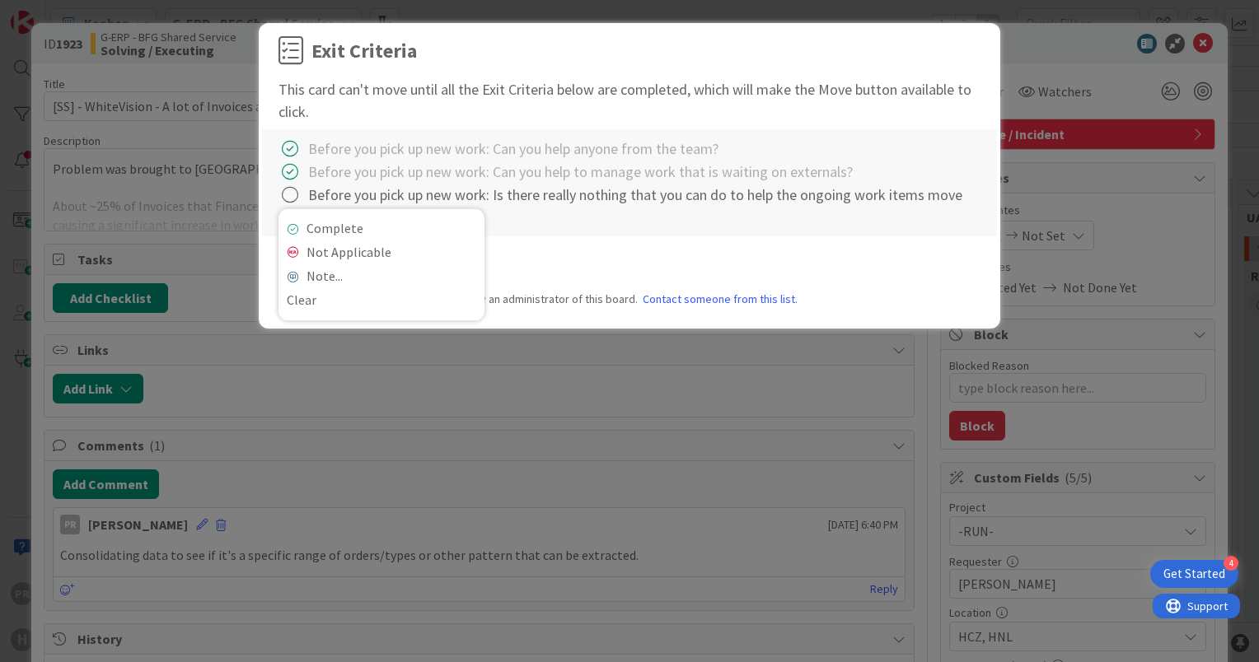
click at [314, 215] on div "Complete Not Applicable Note... Clear" at bounding box center [381, 264] width 206 height 112
click at [316, 220] on link "Complete" at bounding box center [381, 229] width 206 height 24
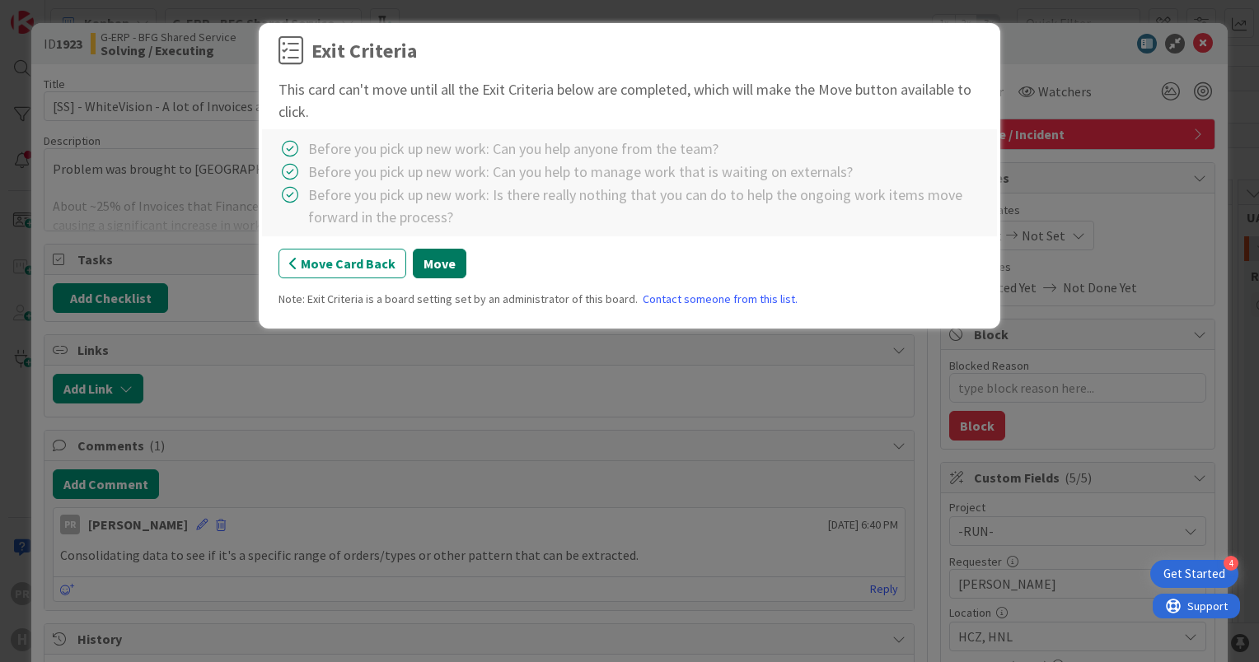
click at [413, 269] on button "Move" at bounding box center [440, 264] width 54 height 30
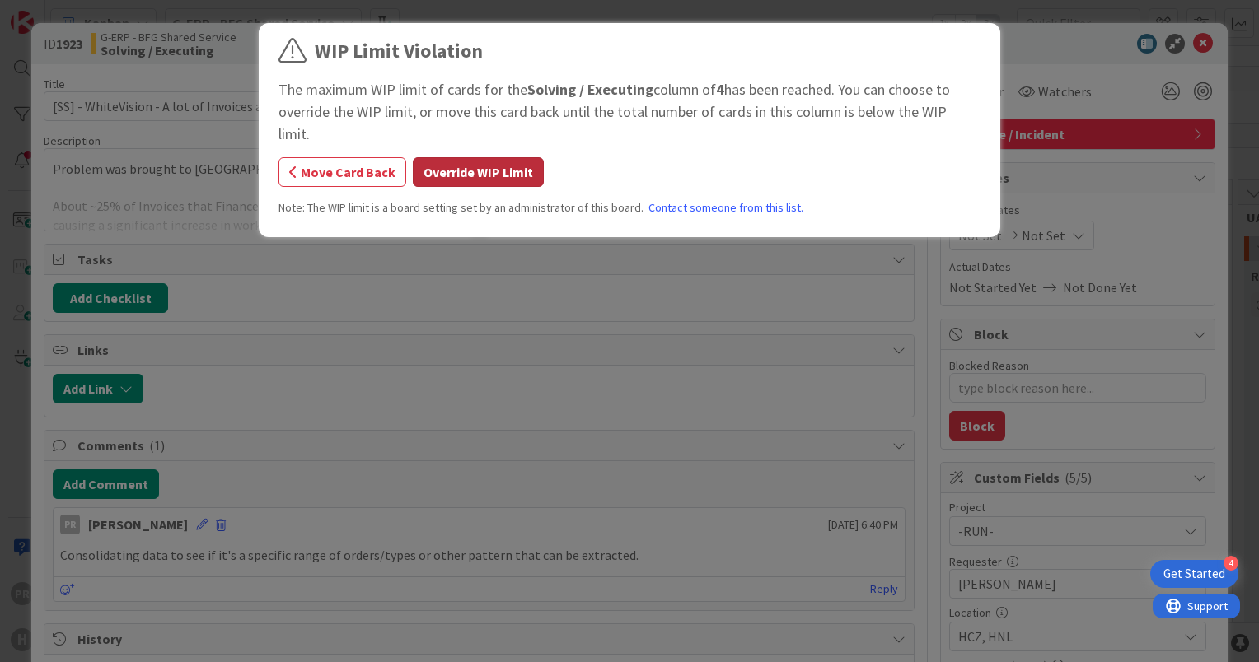
type textarea "x"
click at [446, 157] on button "Override WIP Limit" at bounding box center [478, 172] width 131 height 30
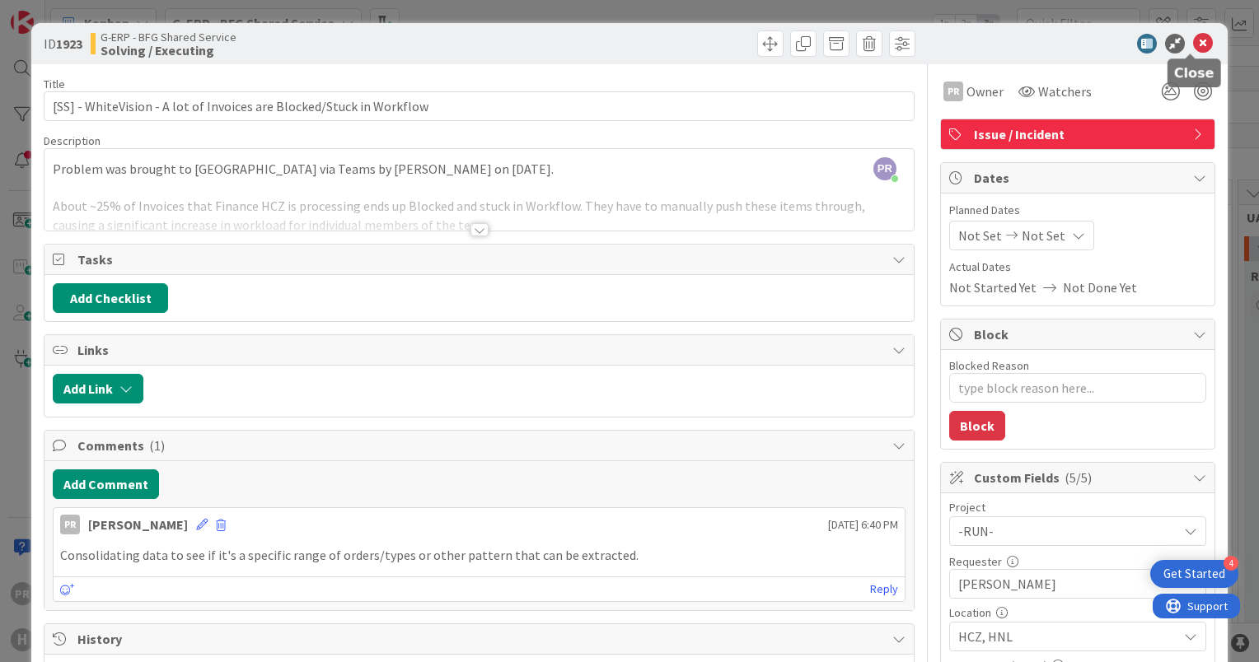
click at [1193, 46] on icon at bounding box center [1203, 44] width 20 height 20
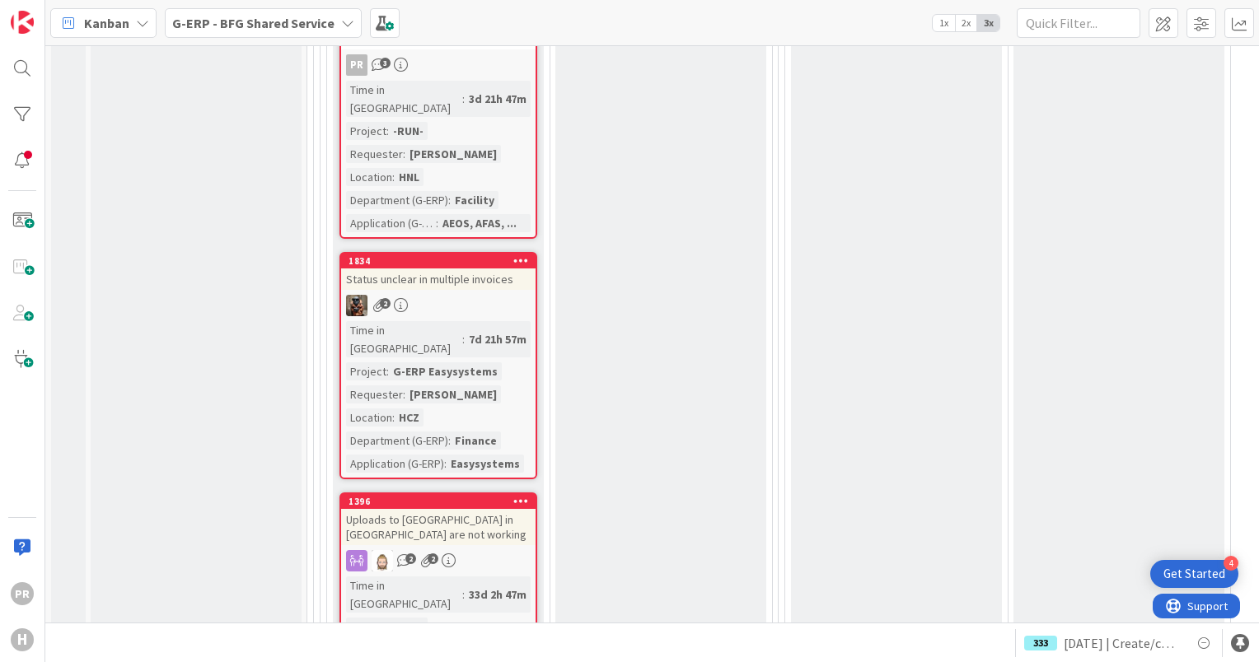
scroll to position [7008, 0]
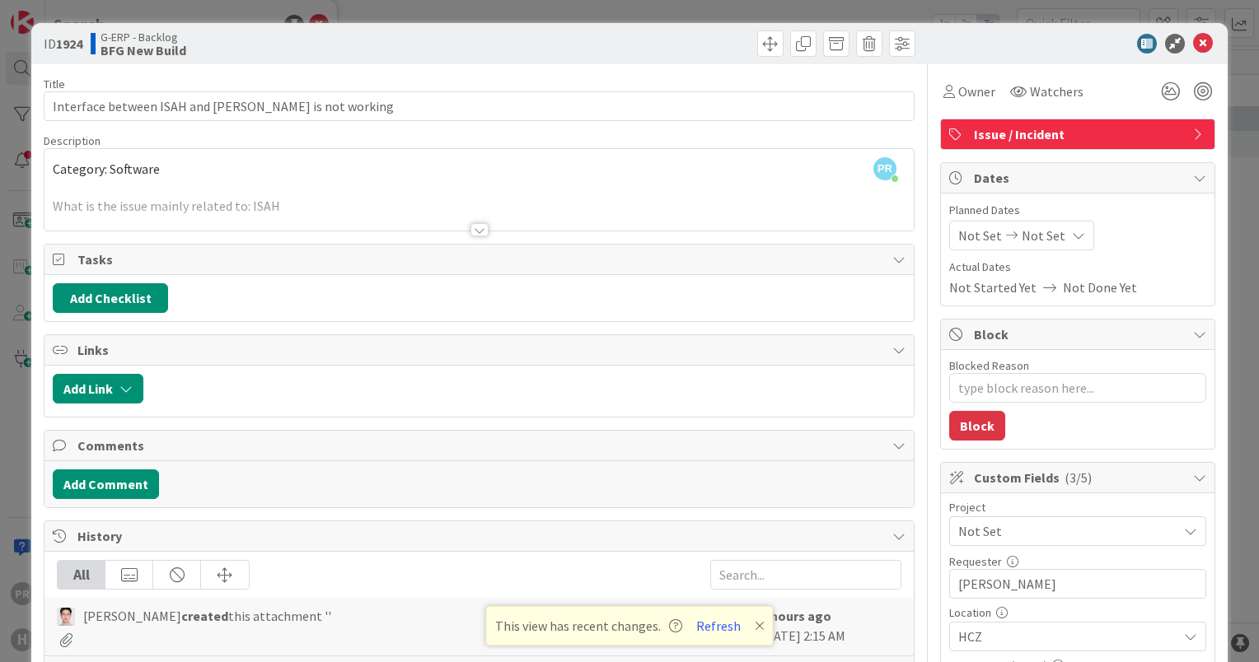
type textarea "x"
